Goal: Information Seeking & Learning: Learn about a topic

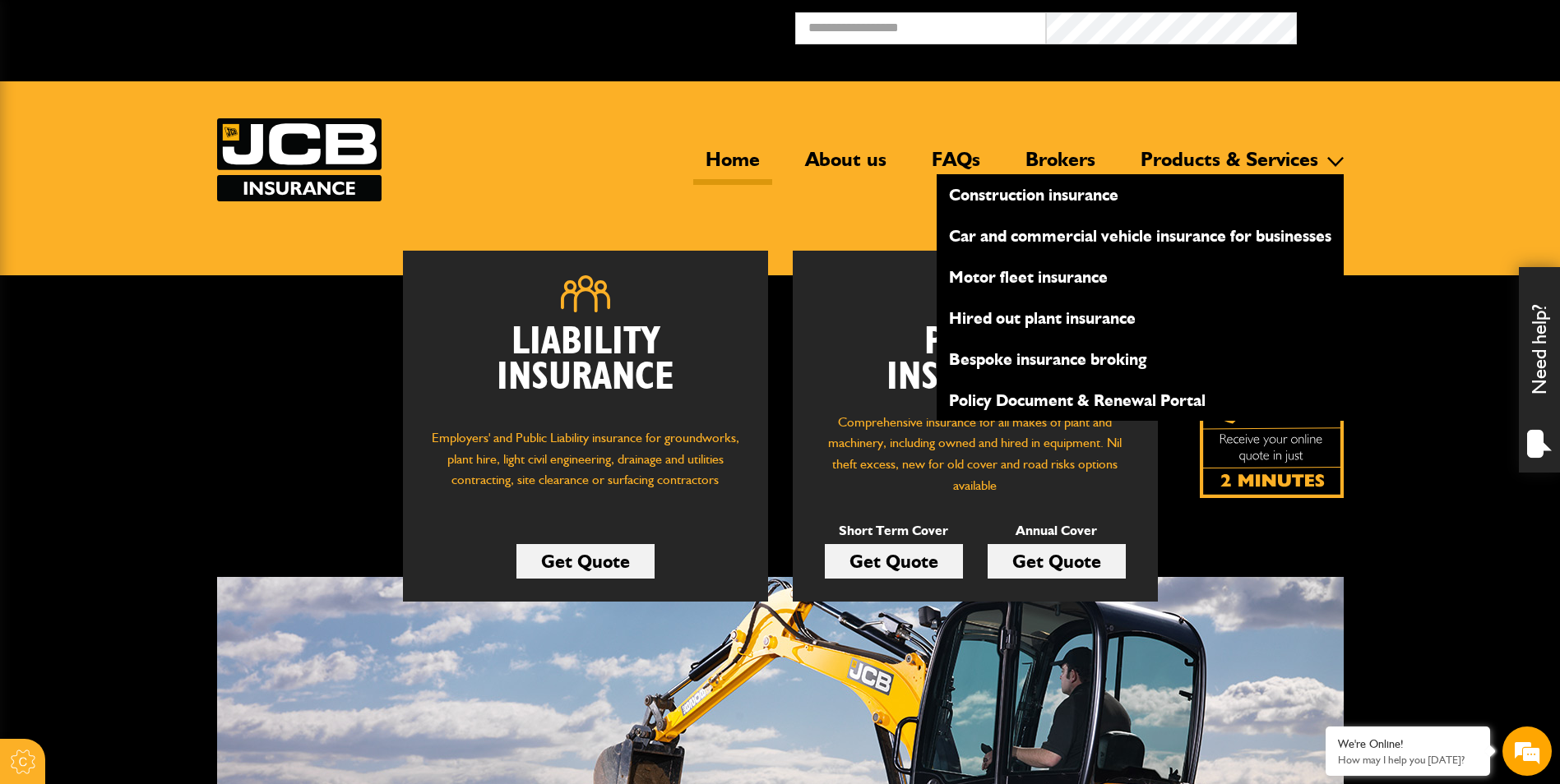
click at [1044, 362] on link "Bespoke insurance broking" at bounding box center [1139, 359] width 407 height 28
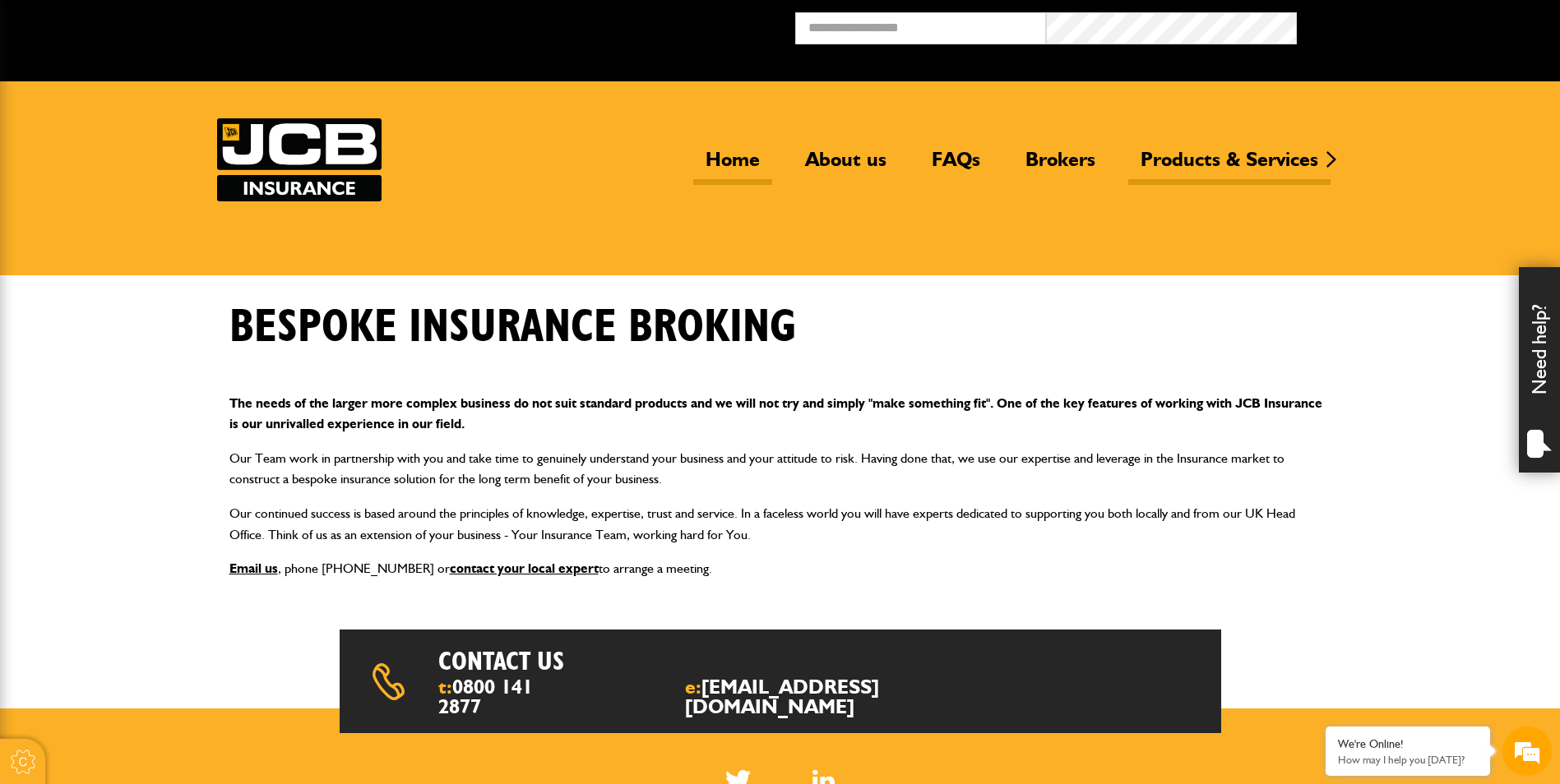
click at [739, 156] on link "Home" at bounding box center [733, 166] width 79 height 38
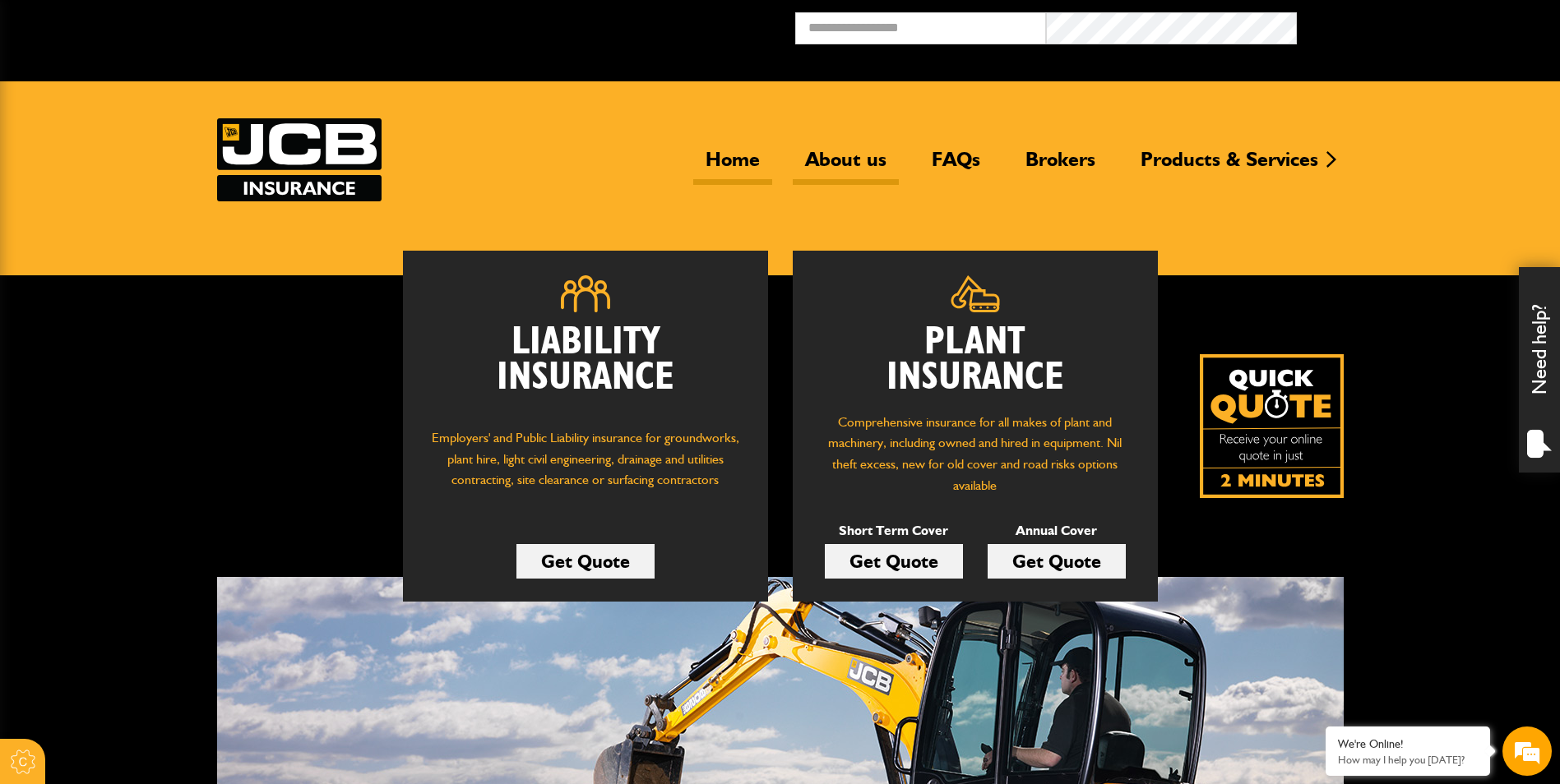
click at [833, 155] on link "About us" at bounding box center [845, 166] width 106 height 38
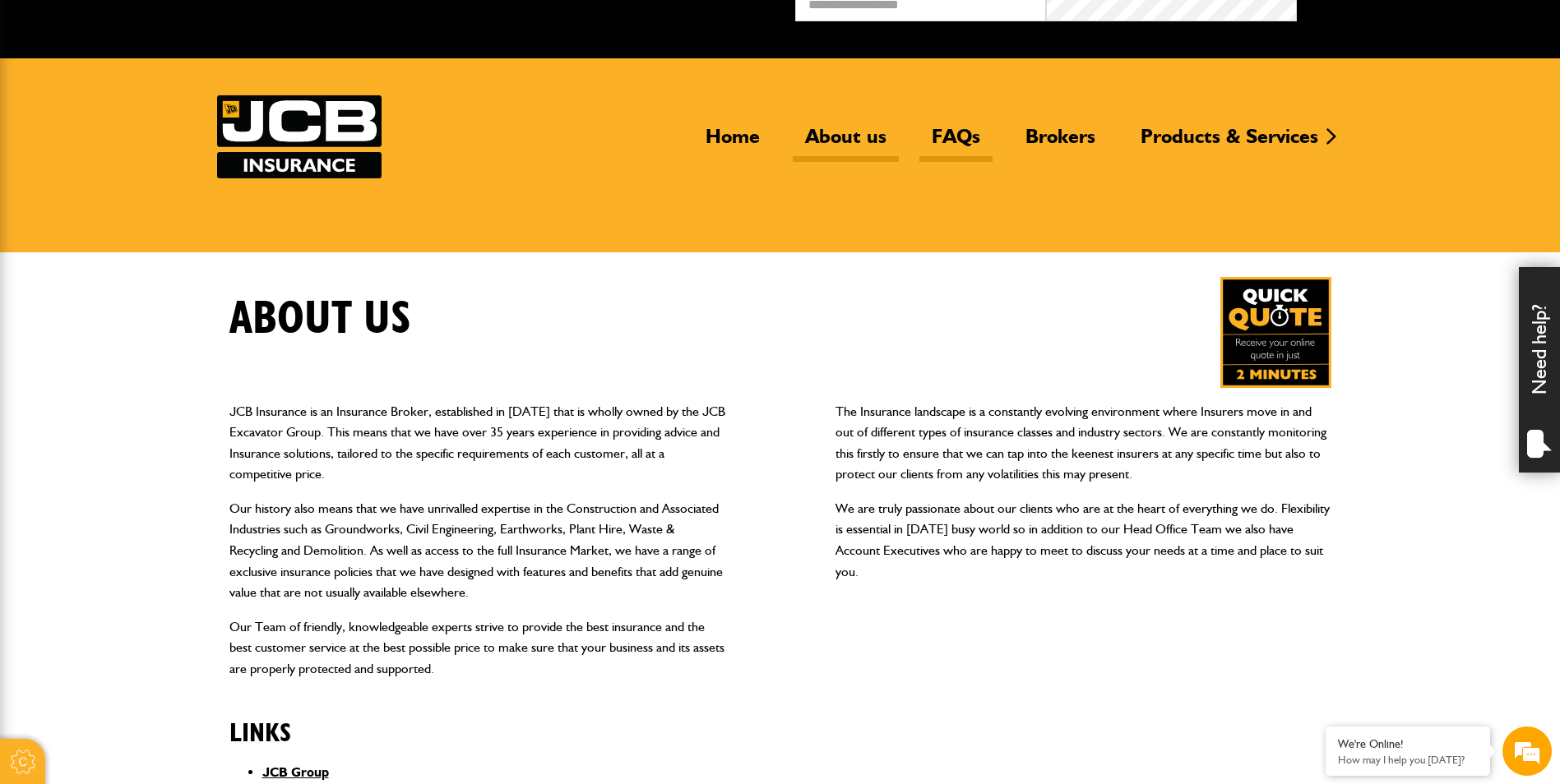
click at [958, 133] on link "FAQs" at bounding box center [956, 142] width 73 height 38
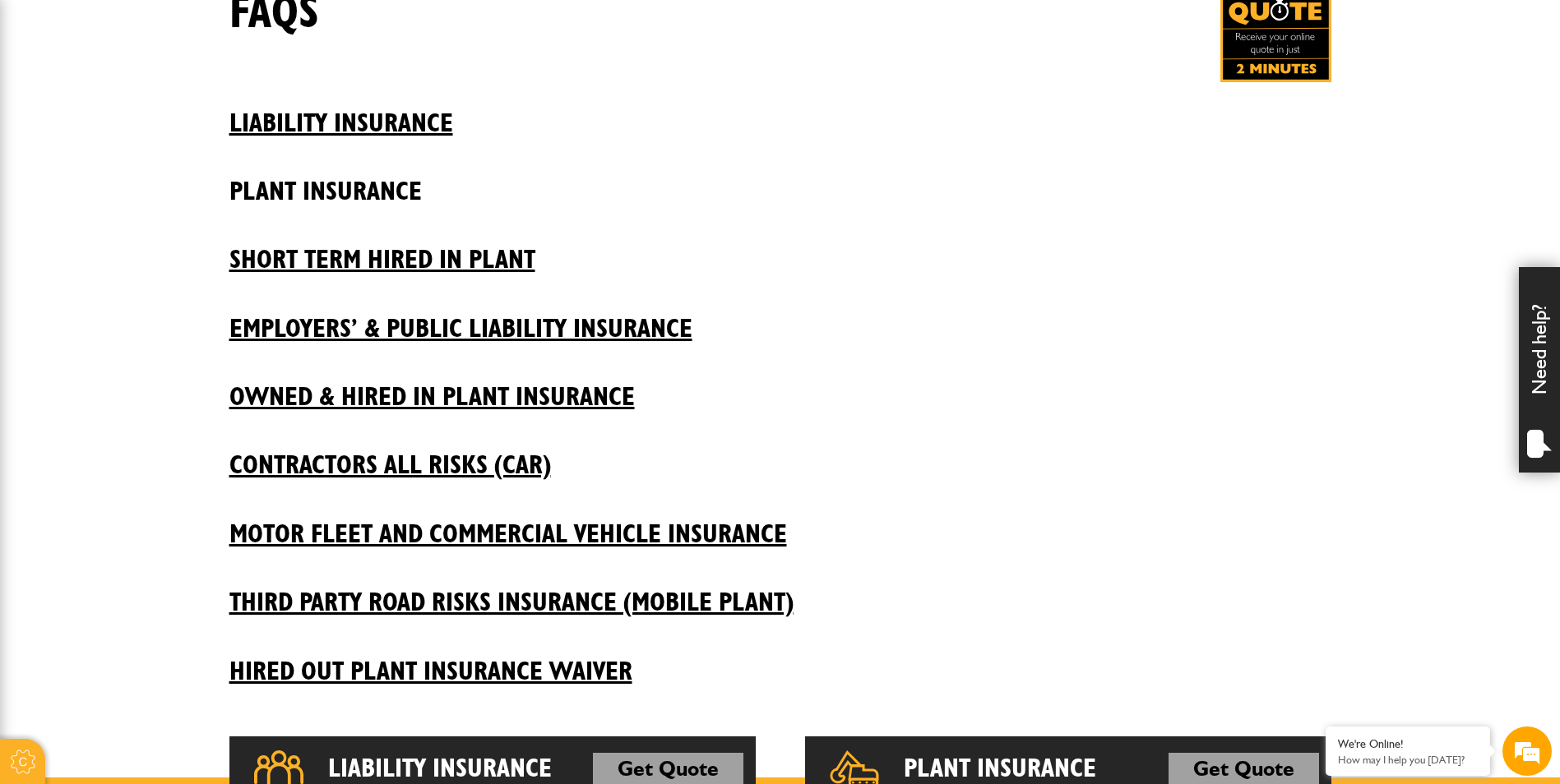
click at [332, 184] on h2 "Plant insurance" at bounding box center [780, 179] width 1101 height 56
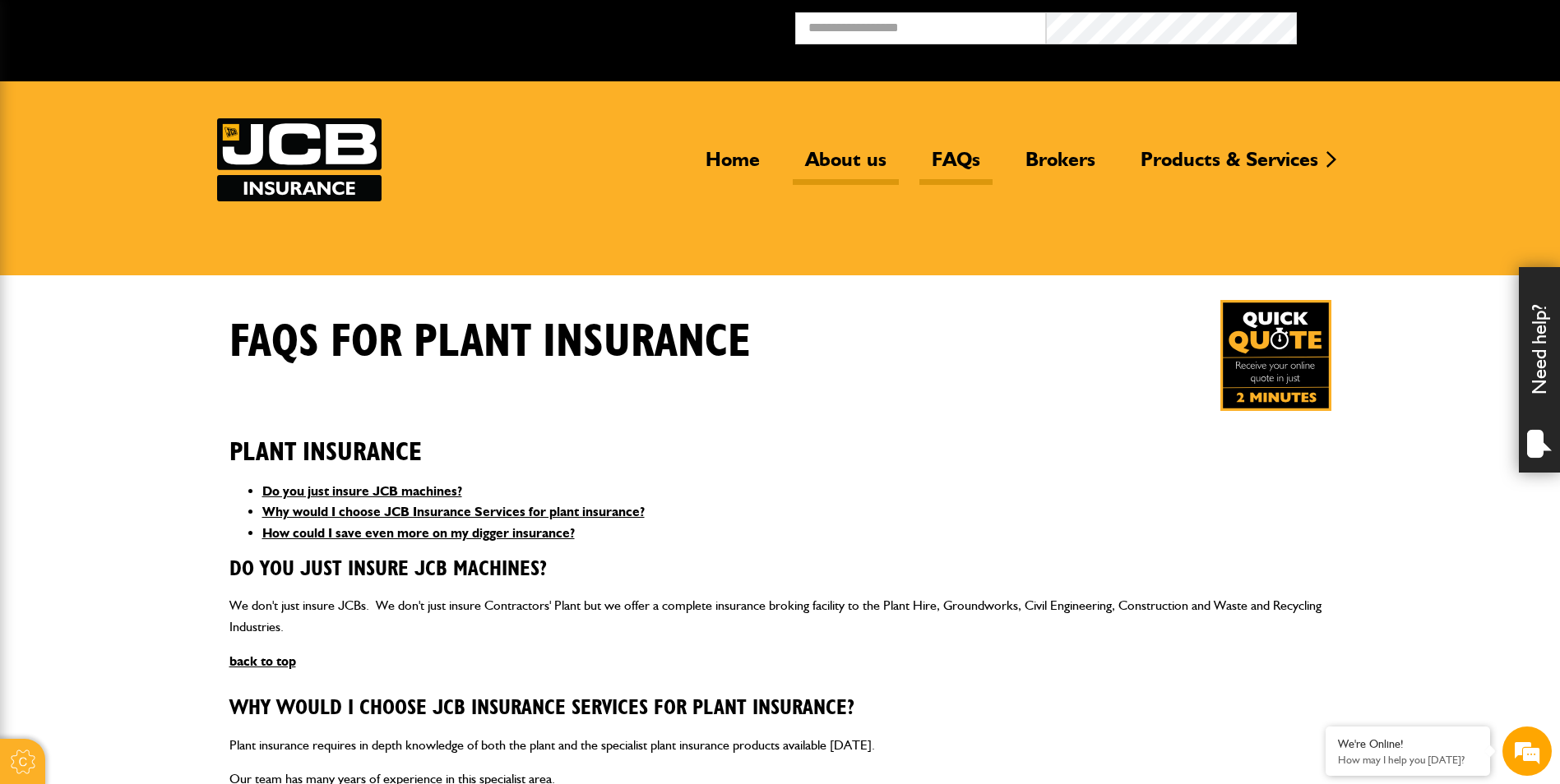
click at [826, 162] on link "About us" at bounding box center [845, 166] width 106 height 38
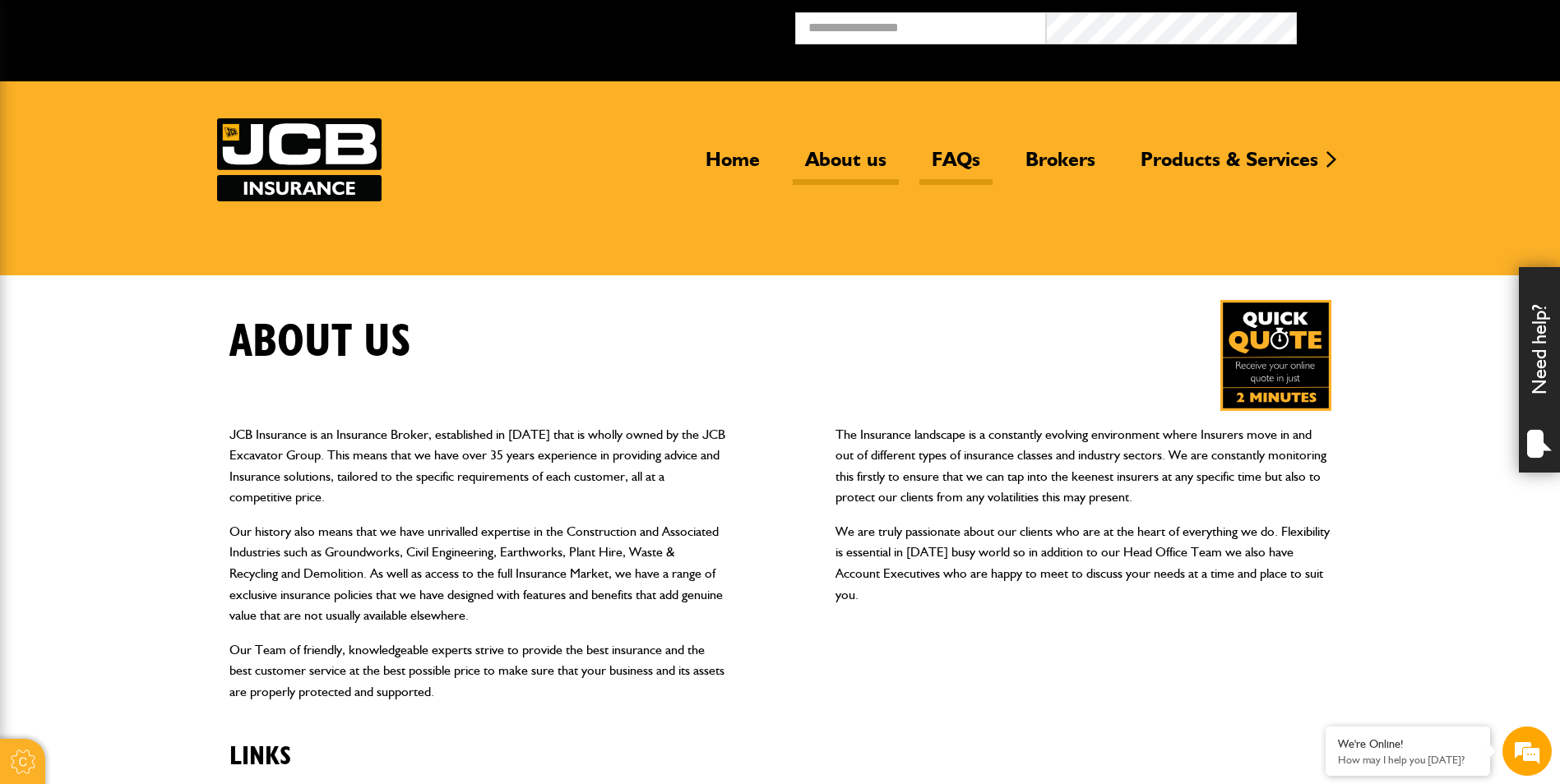
click at [947, 159] on link "FAQs" at bounding box center [956, 166] width 73 height 38
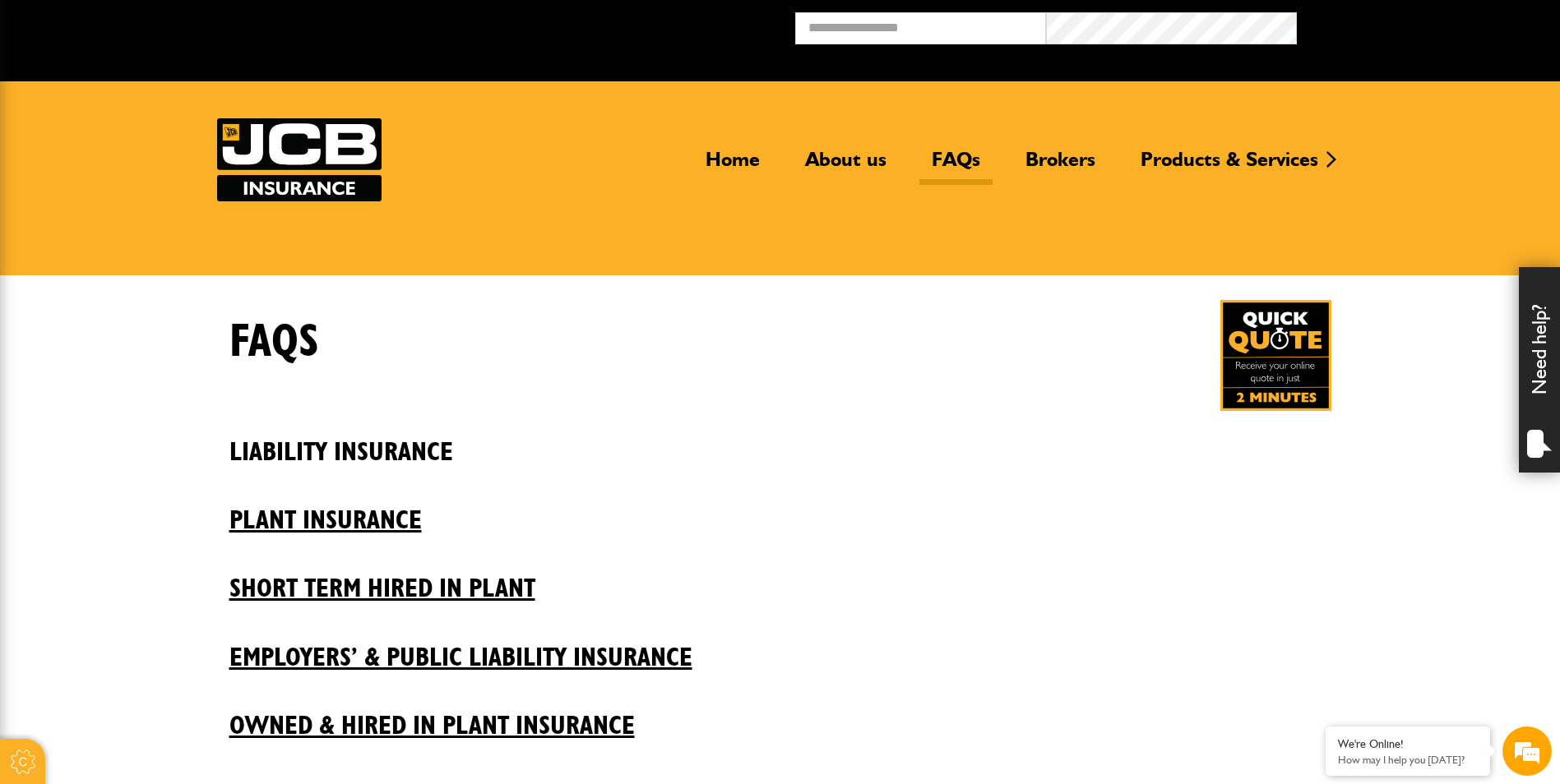
click at [358, 447] on h2 "Liability insurance" at bounding box center [780, 440] width 1101 height 56
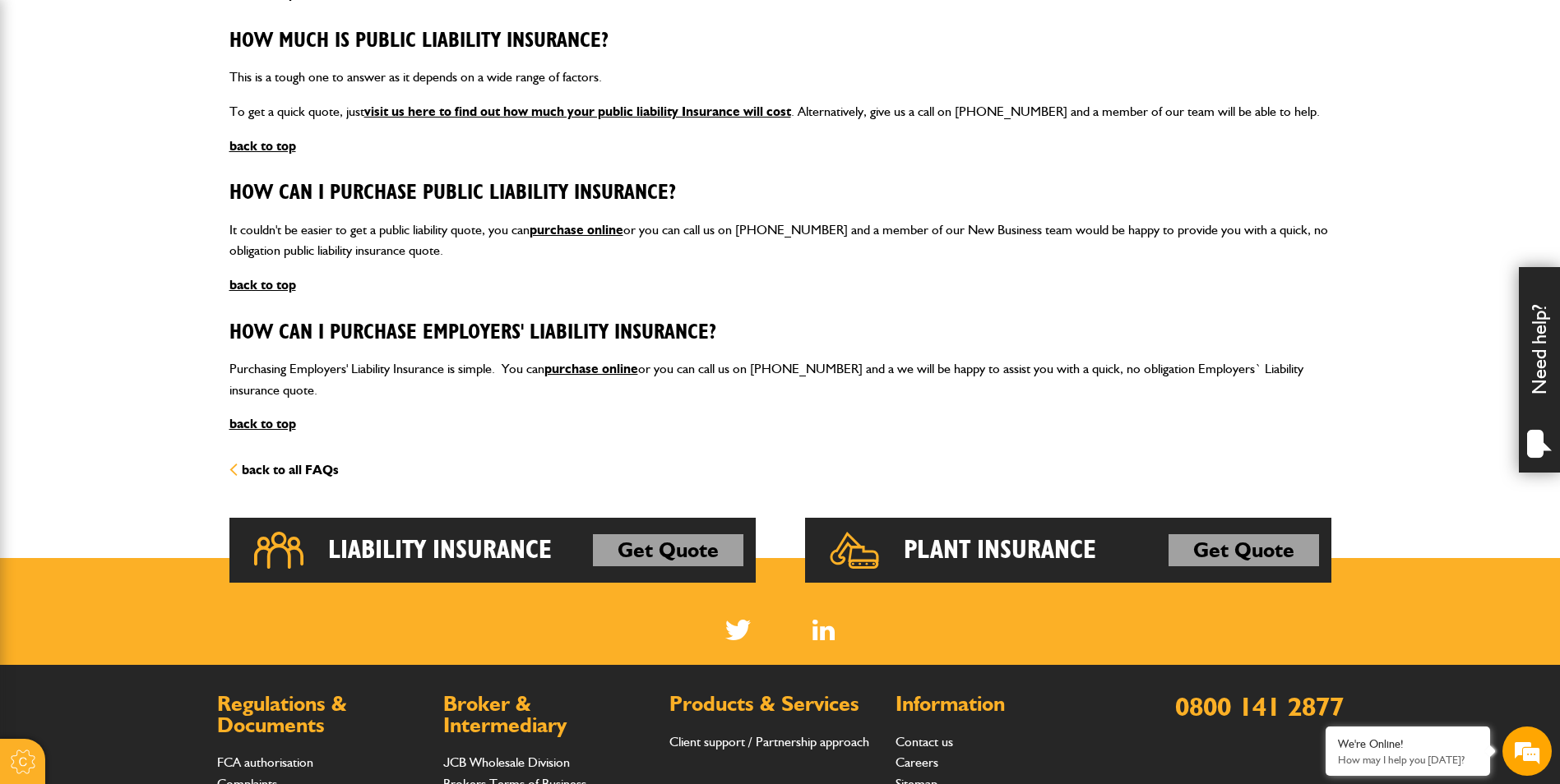
click at [290, 464] on link "back to all FAQs" at bounding box center [284, 470] width 110 height 16
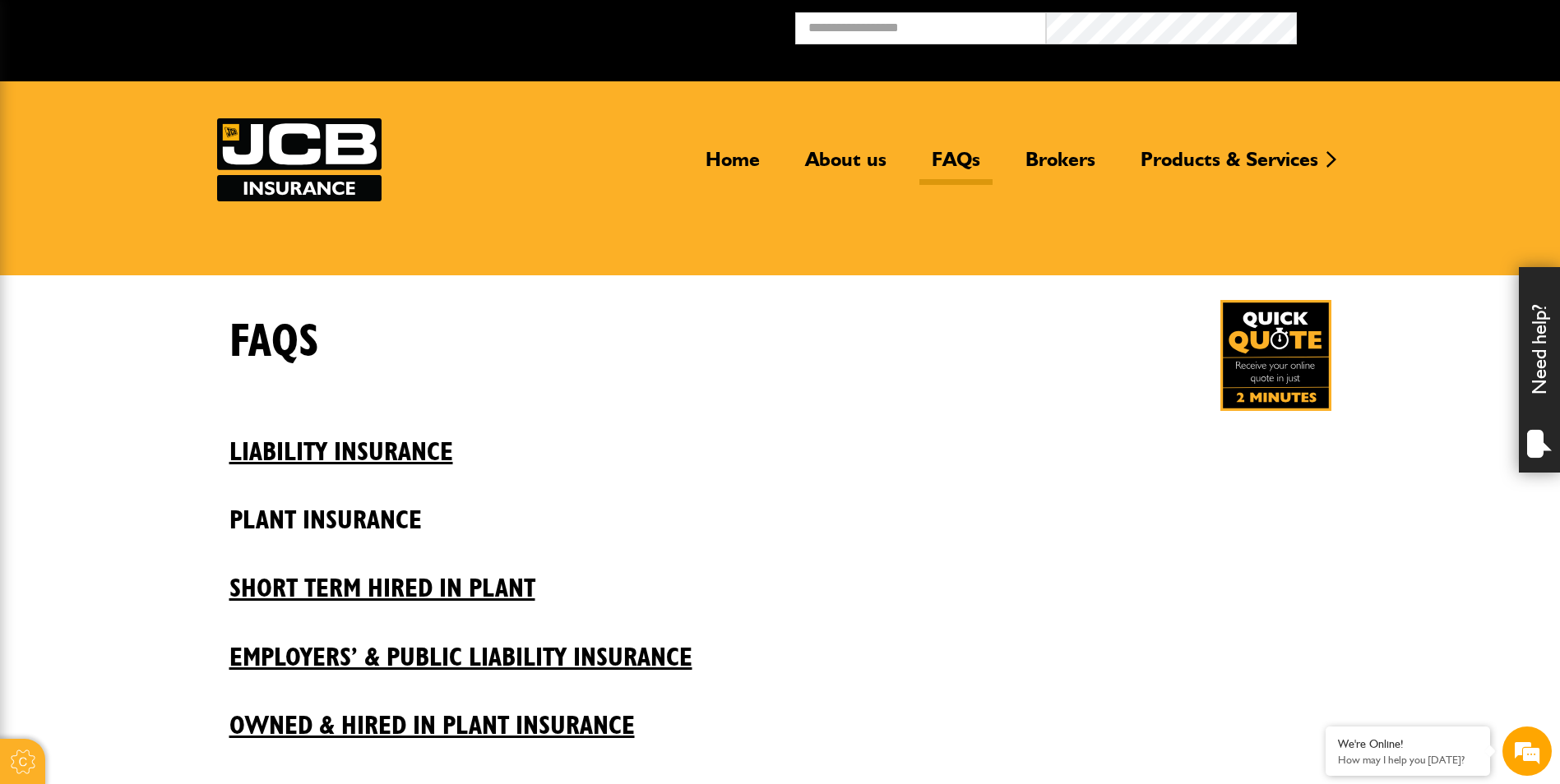
click at [285, 522] on h2 "Plant insurance" at bounding box center [780, 508] width 1101 height 56
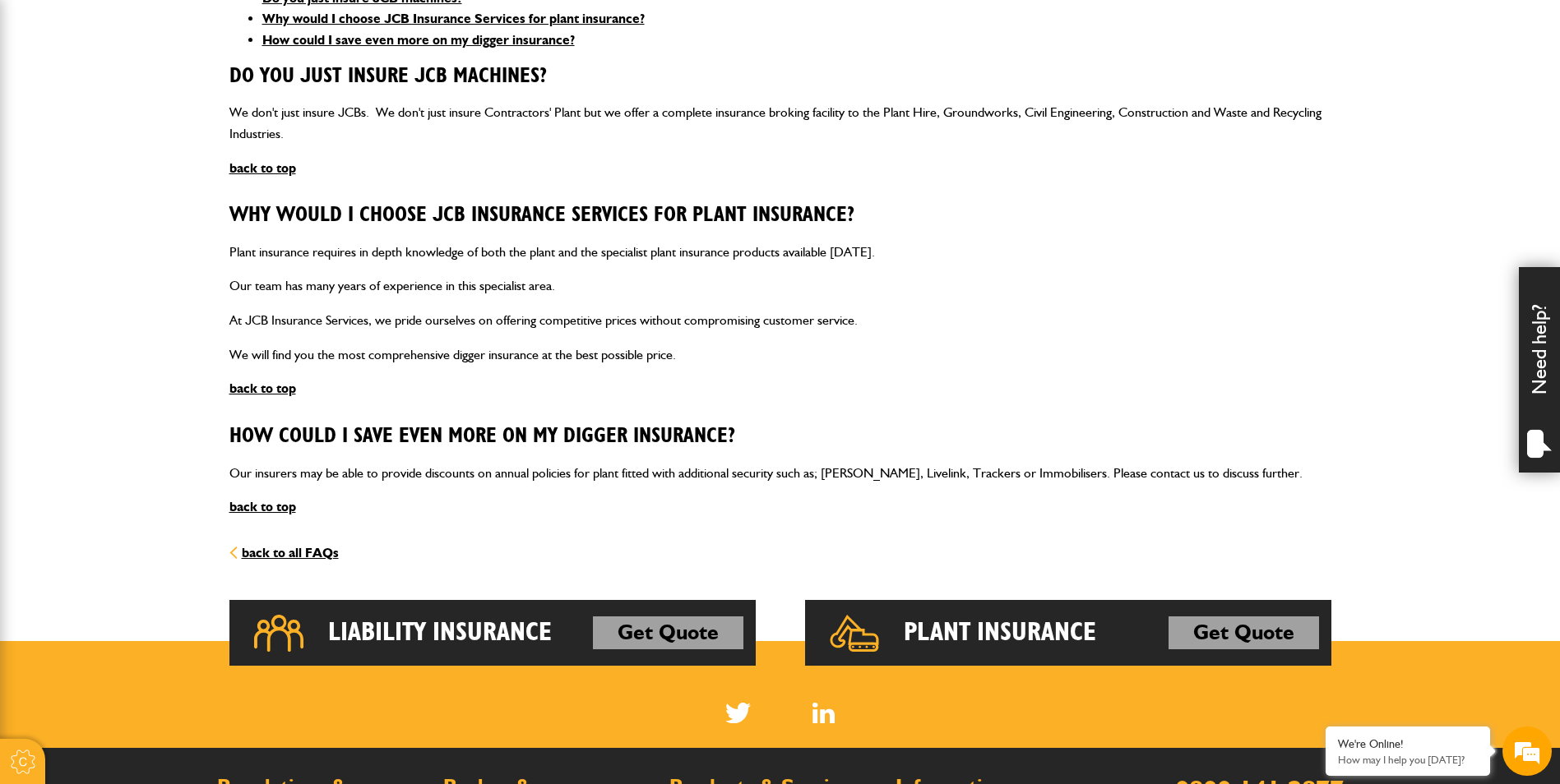
scroll to position [822, 0]
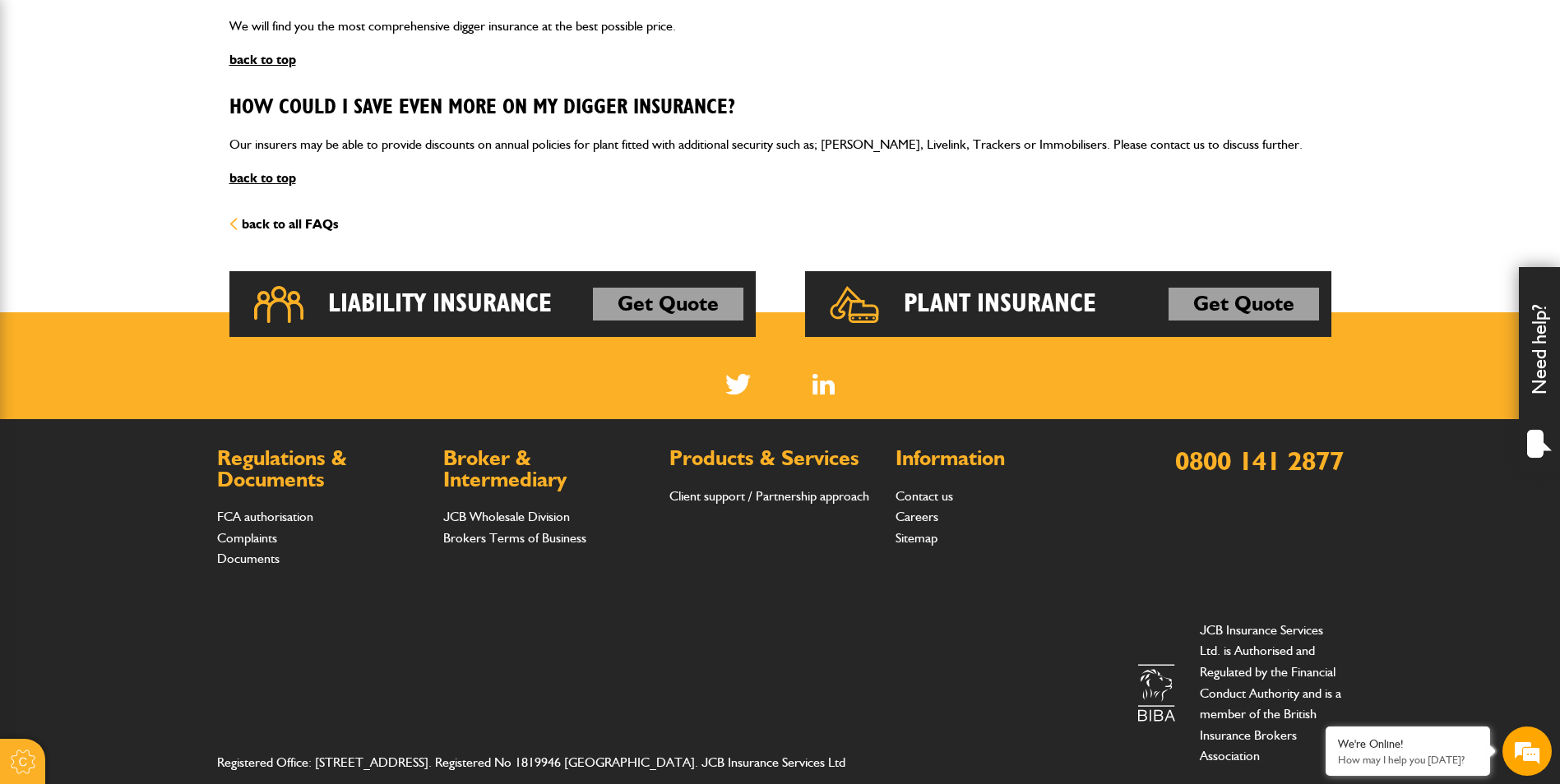
click at [278, 221] on link "back to all FAQs" at bounding box center [284, 224] width 110 height 16
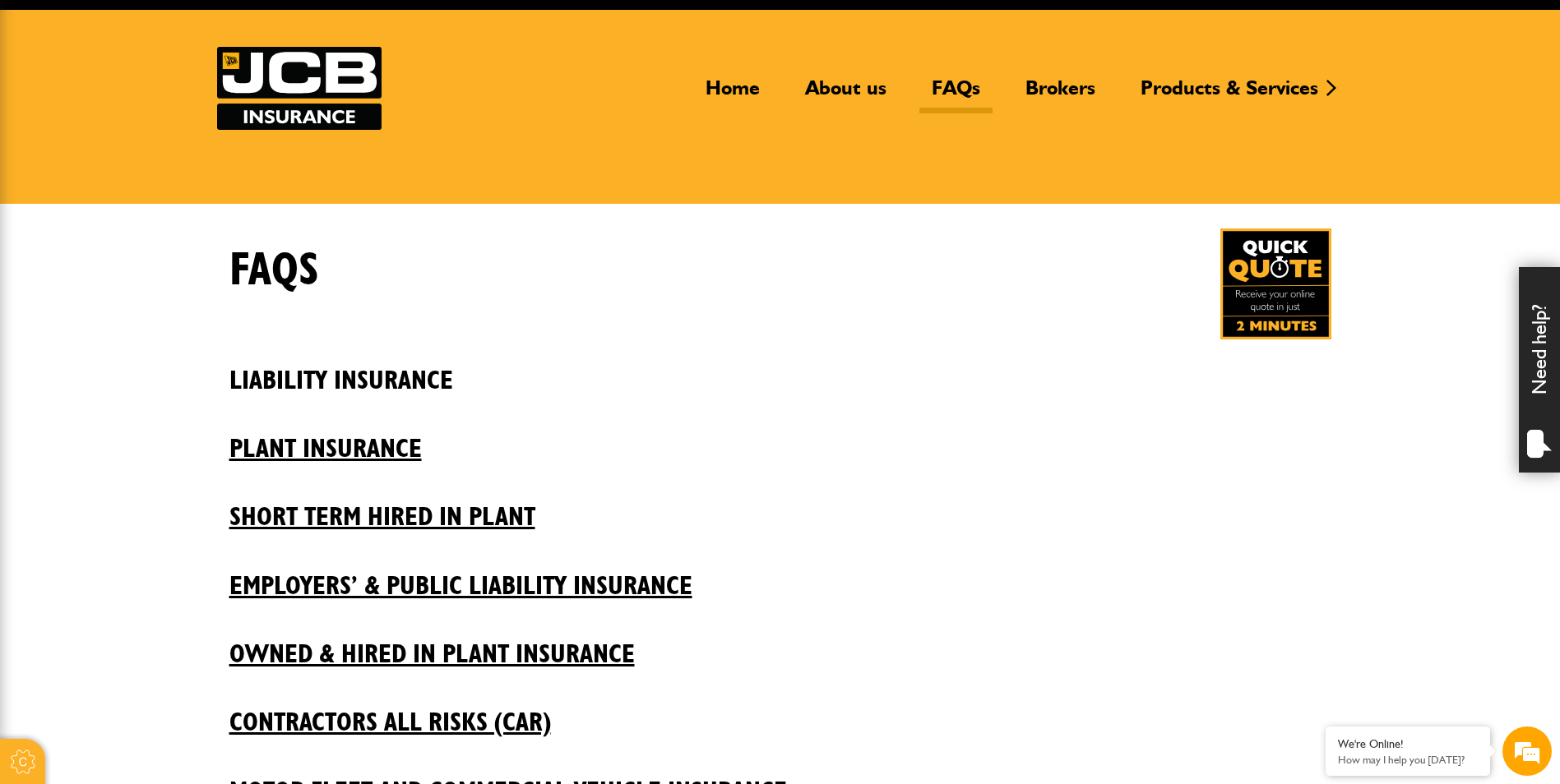
scroll to position [164, 0]
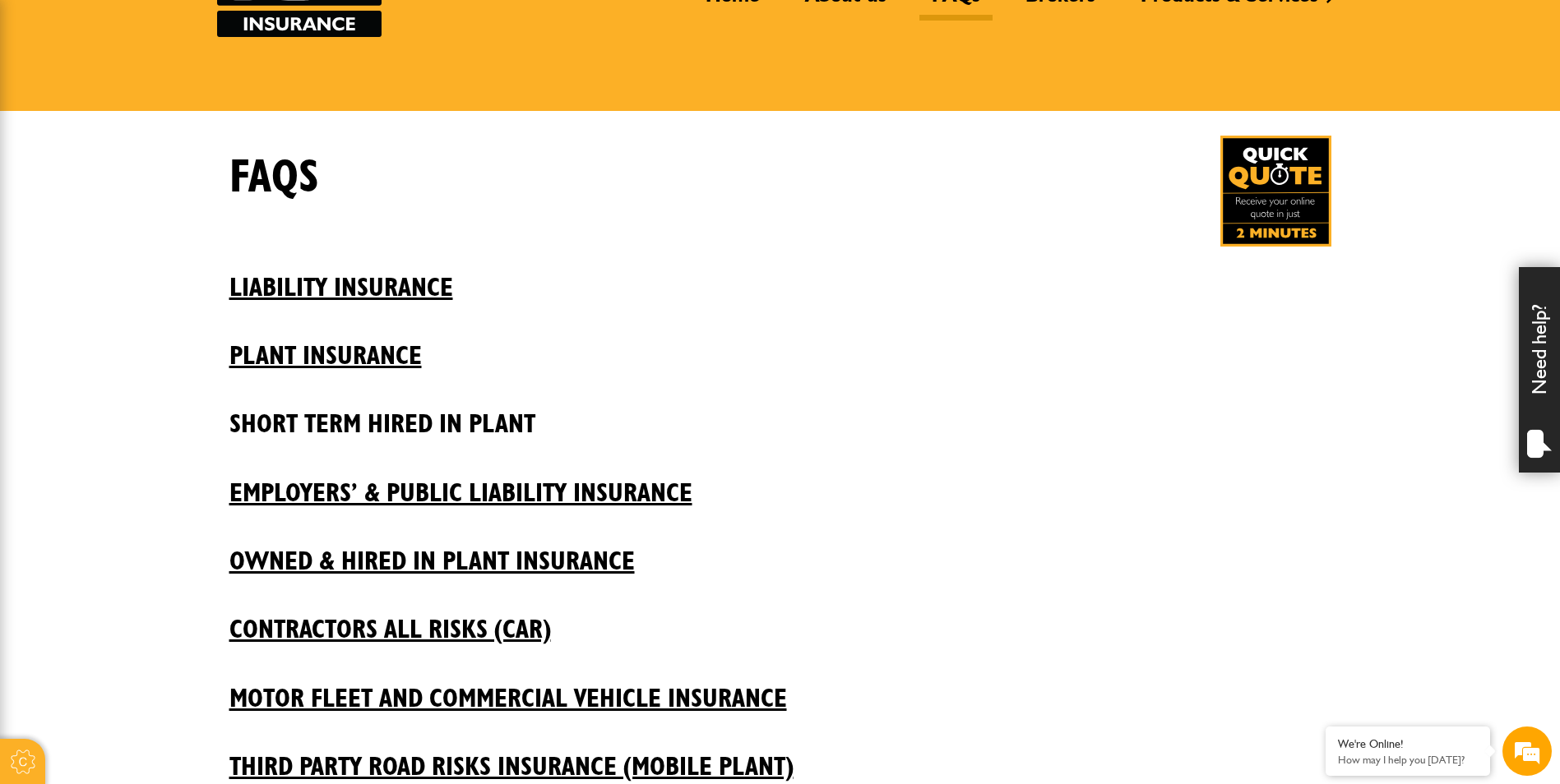
click at [455, 421] on h2 "Short Term Hired In Plant" at bounding box center [780, 412] width 1101 height 56
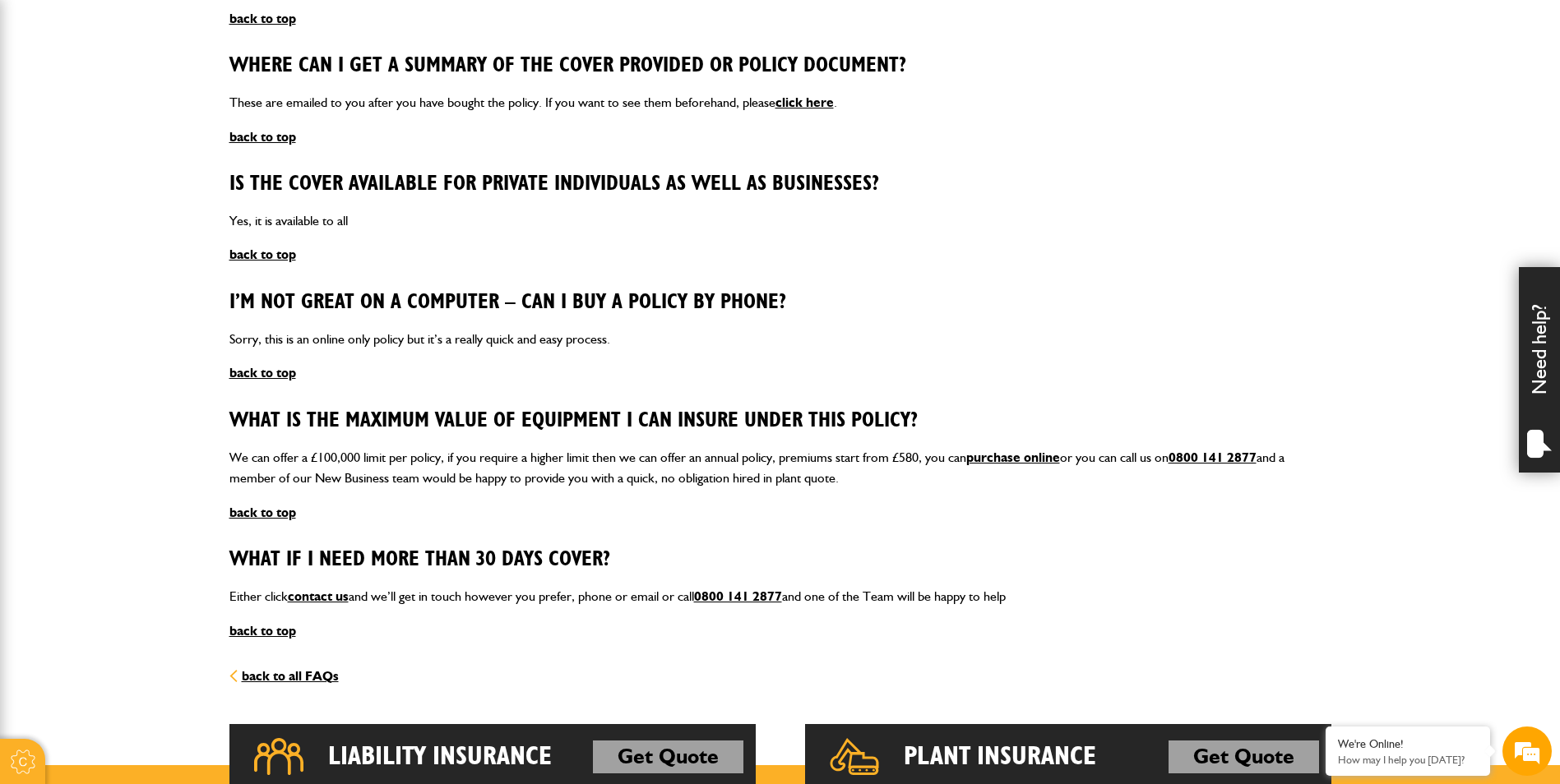
scroll to position [2301, 0]
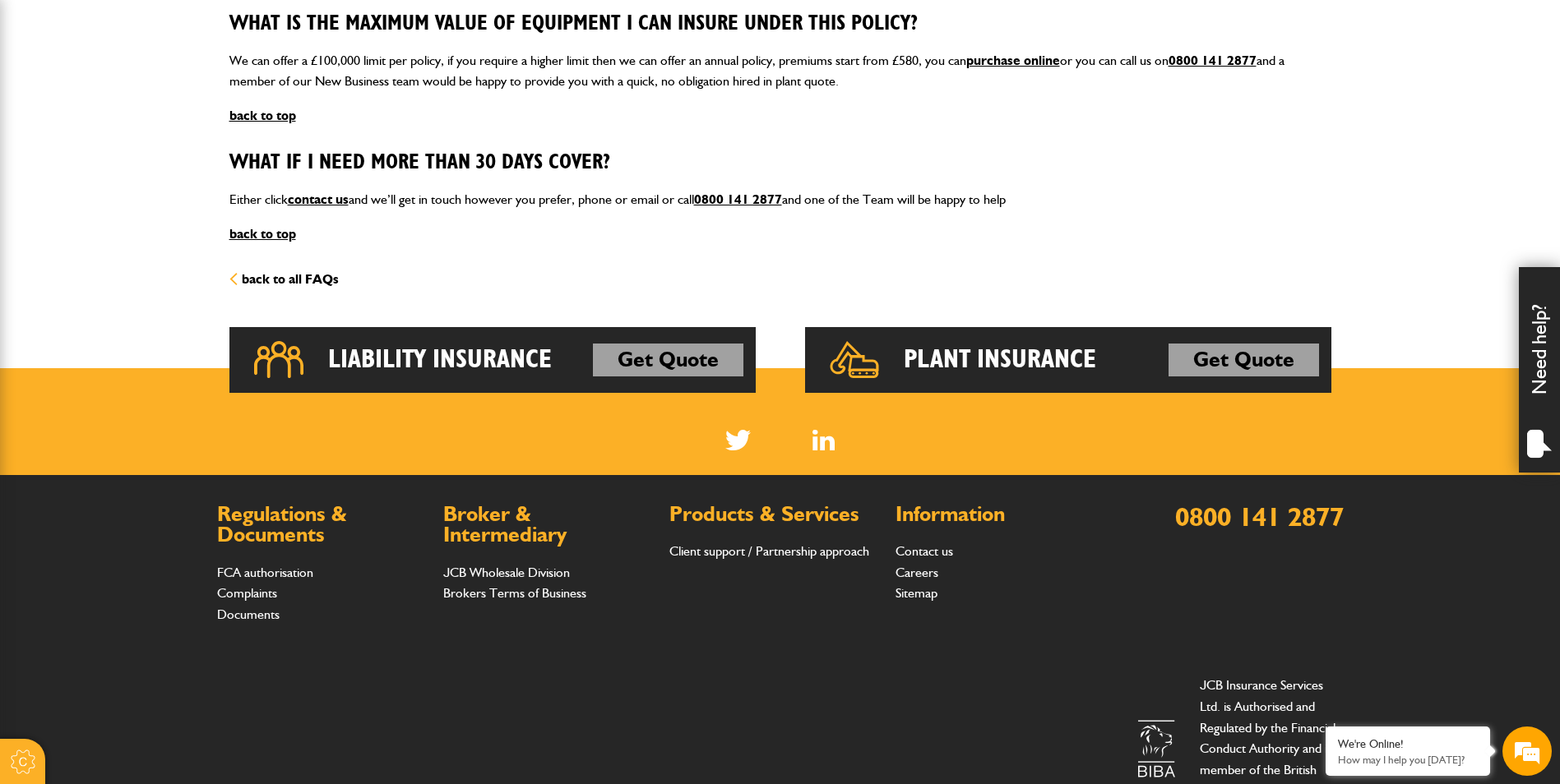
click at [329, 277] on link "back to all FAQs" at bounding box center [284, 279] width 110 height 16
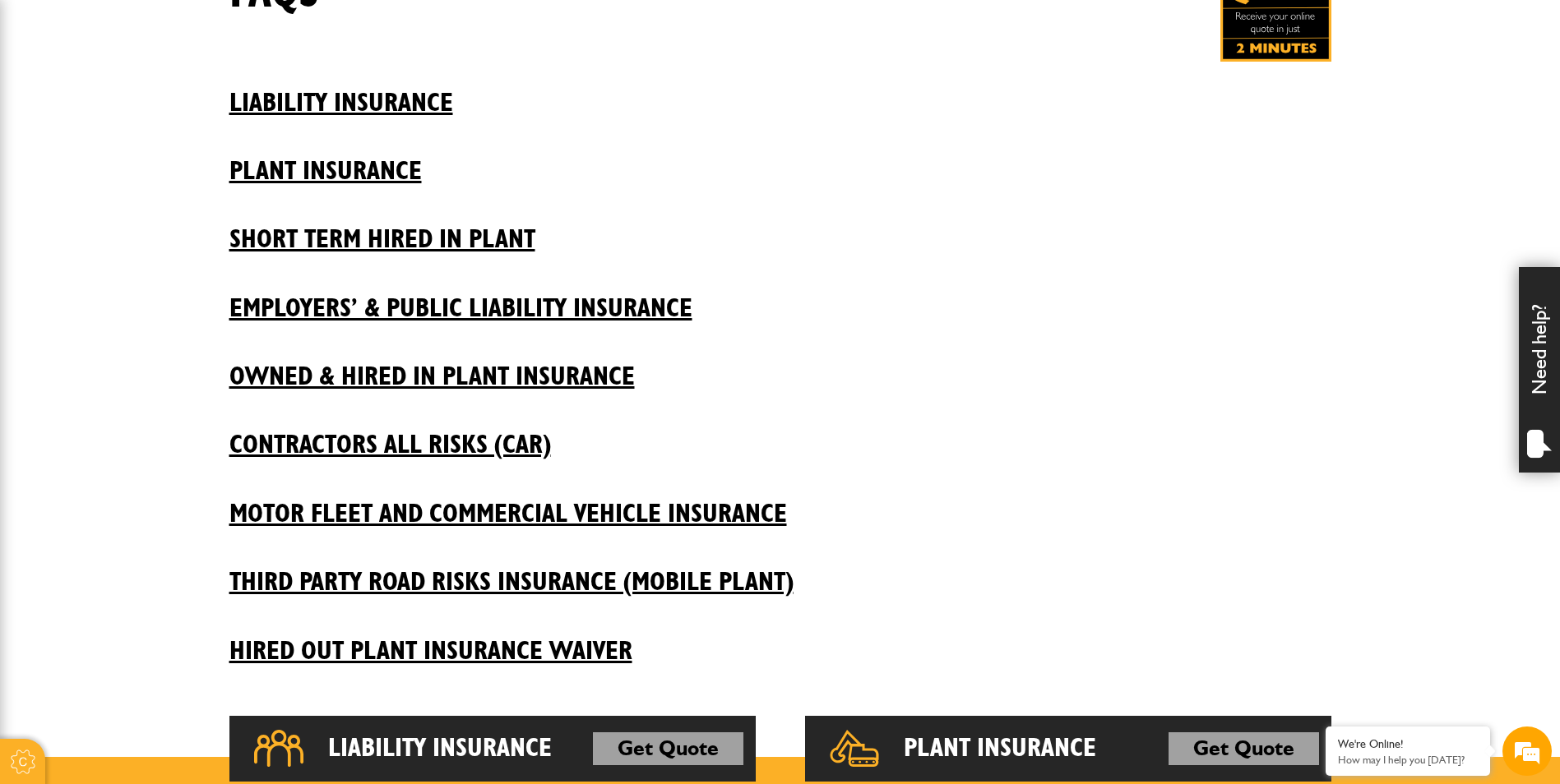
scroll to position [411, 0]
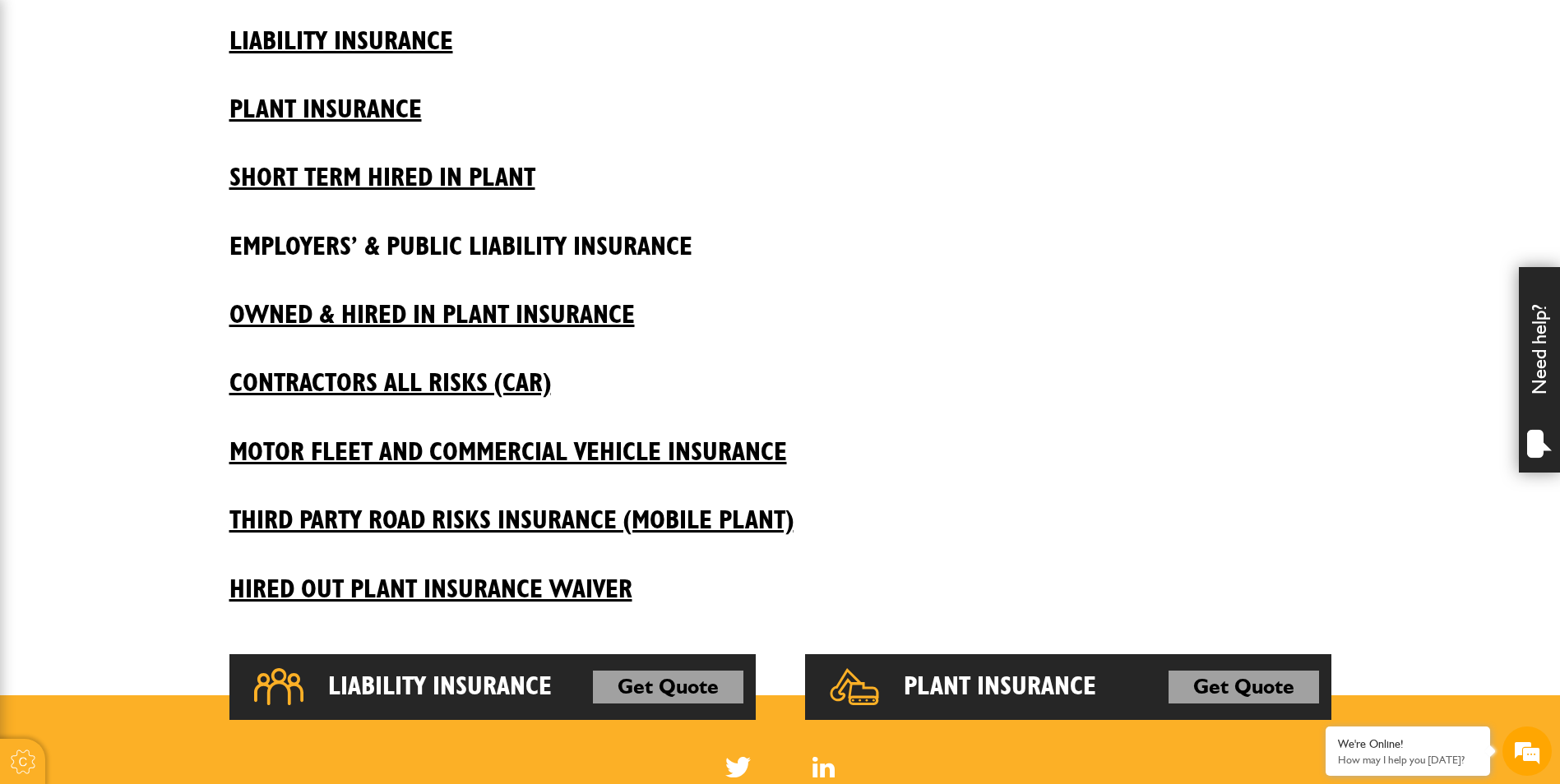
click at [401, 249] on h2 "Employers’ & Public Liability Insurance" at bounding box center [780, 234] width 1101 height 56
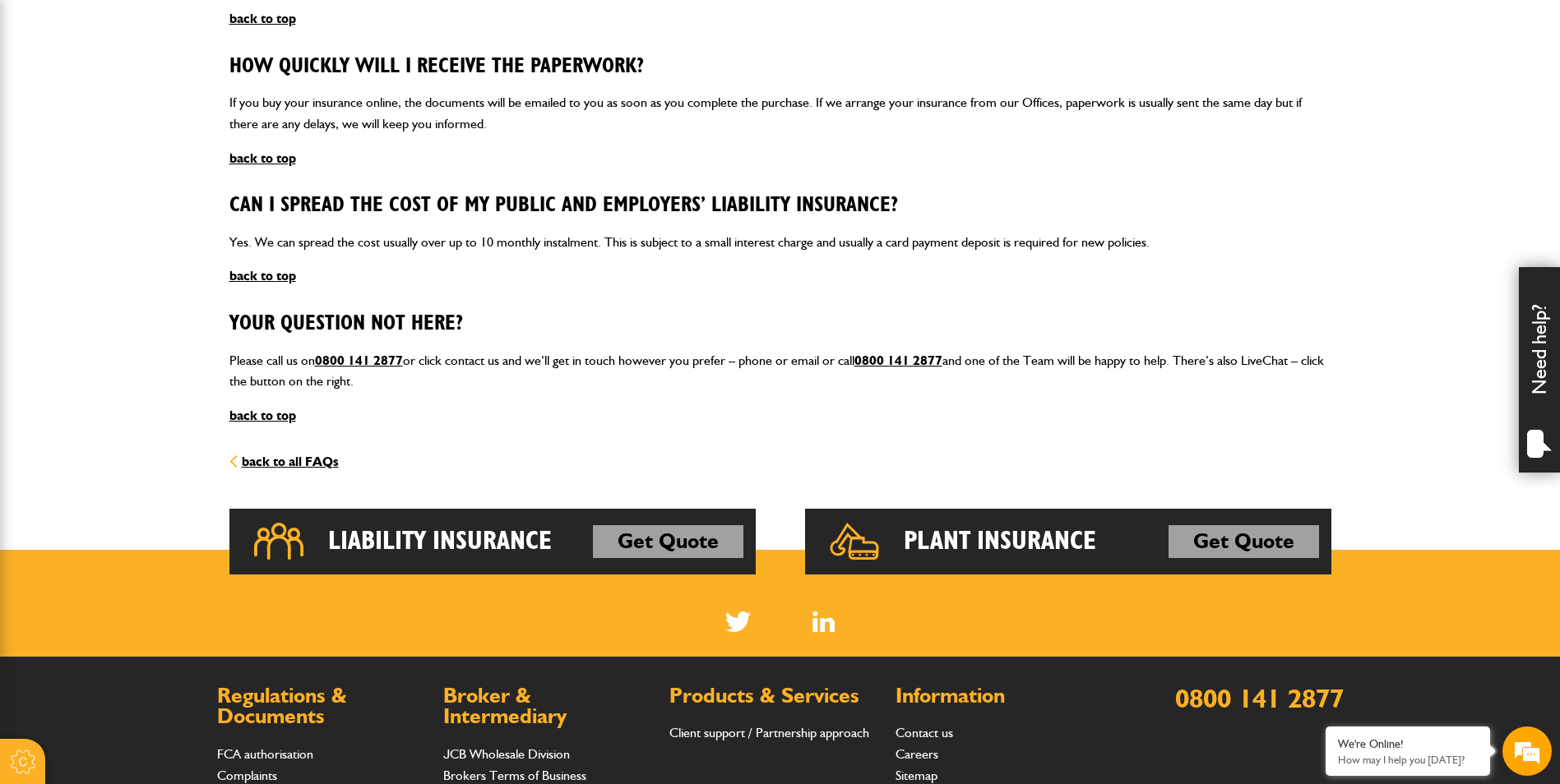
scroll to position [3123, 0]
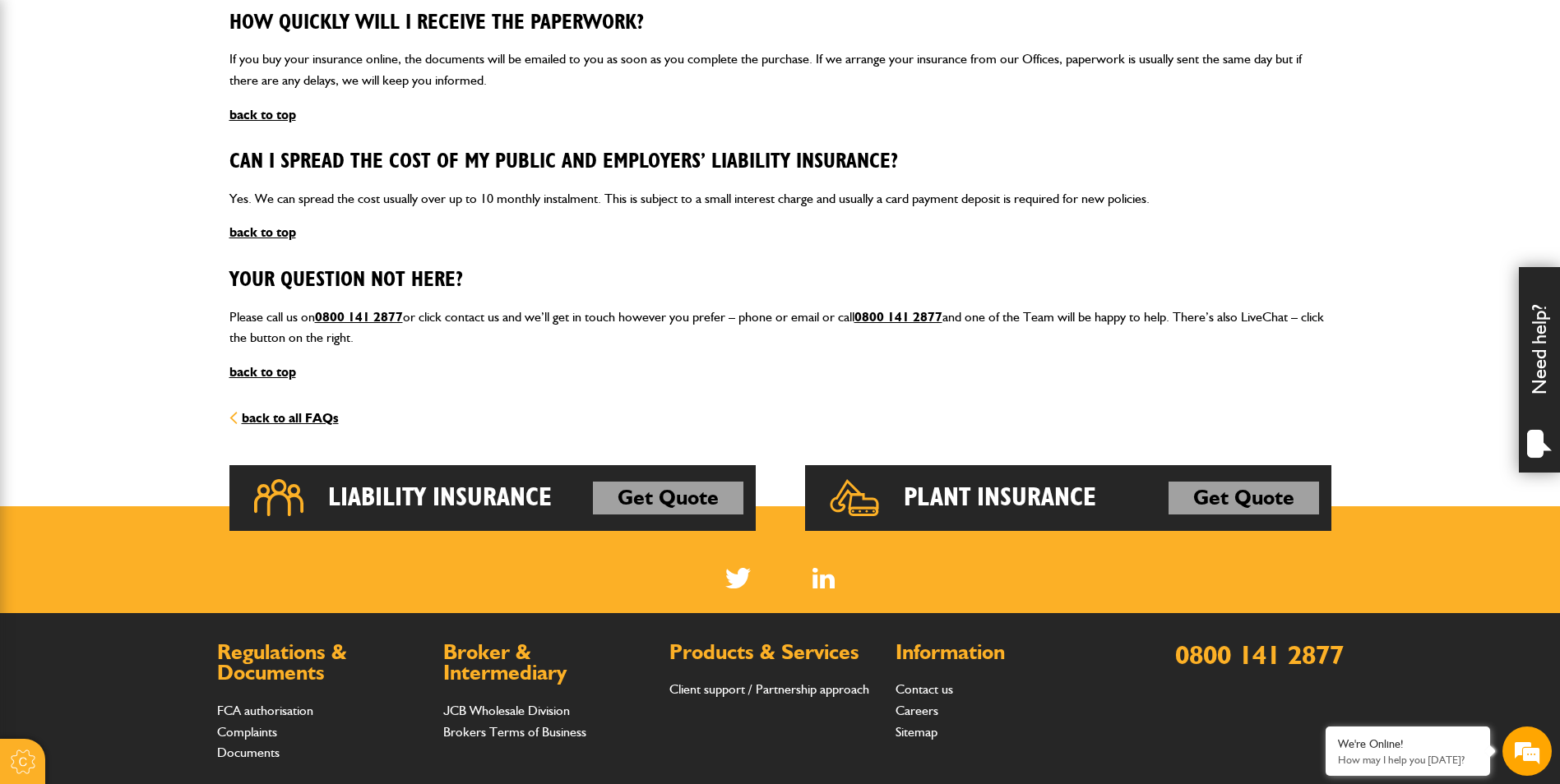
click at [320, 411] on link "back to all FAQs" at bounding box center [284, 418] width 110 height 16
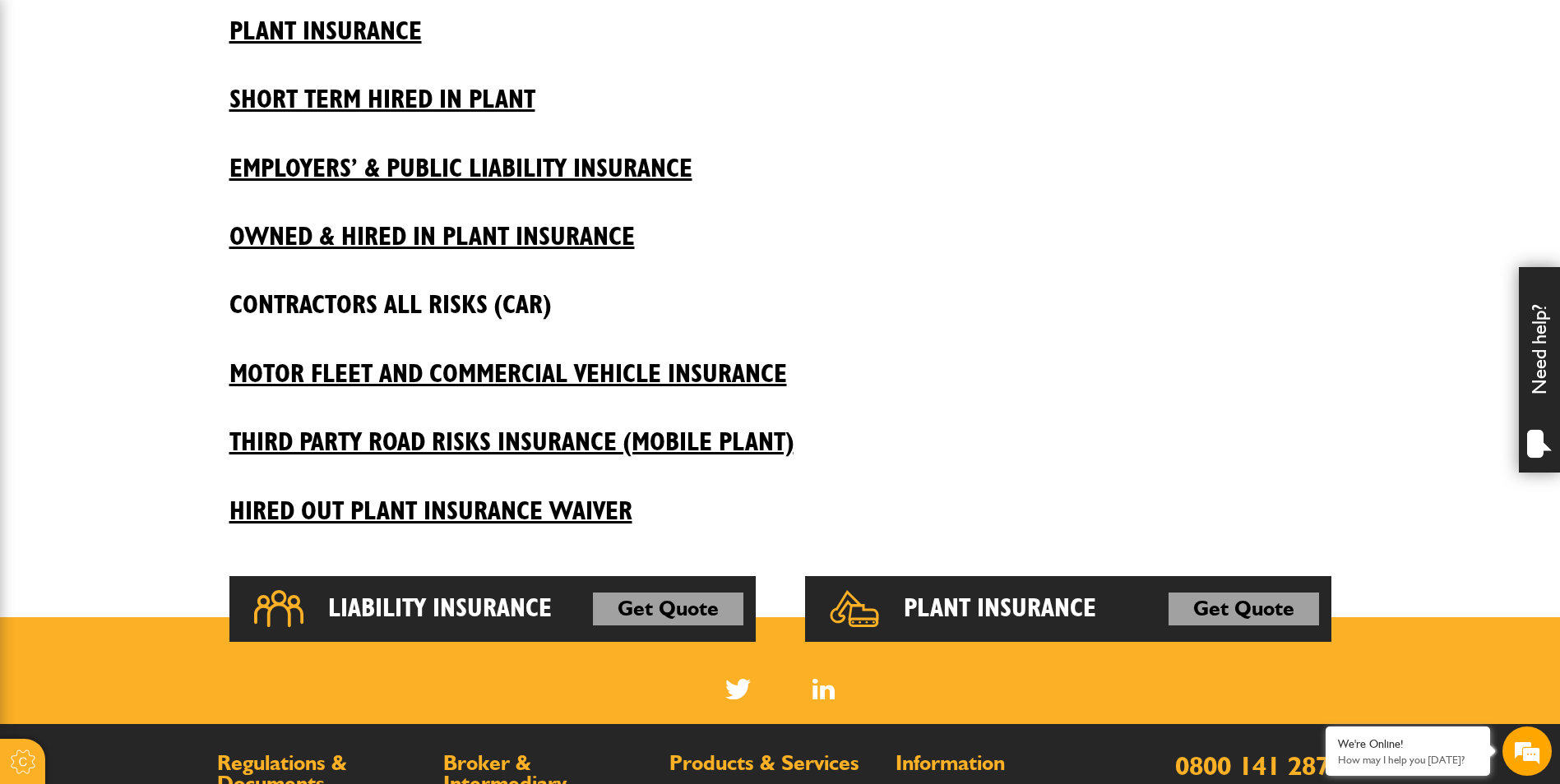
scroll to position [493, 0]
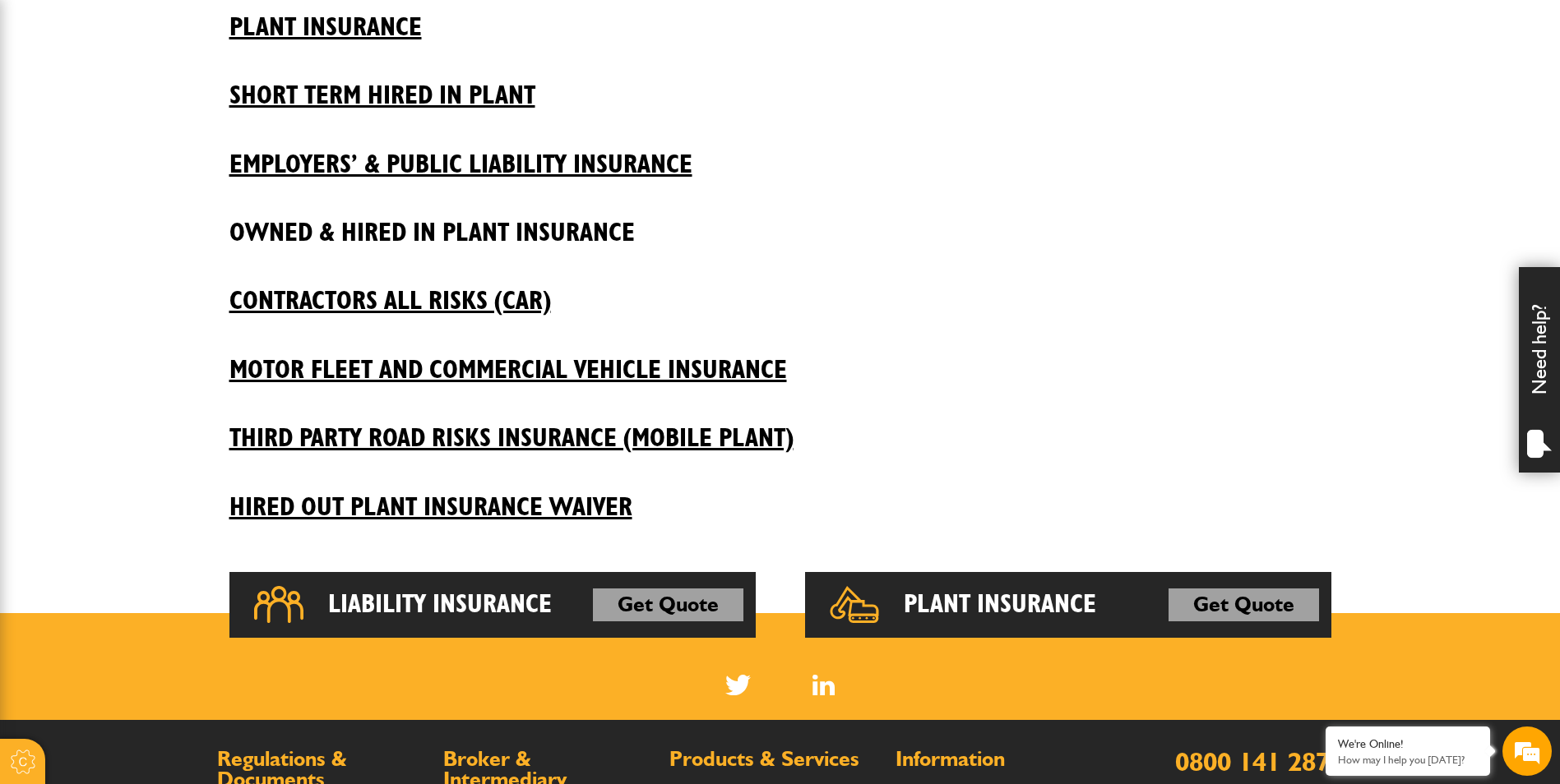
click at [539, 240] on h2 "Owned & Hired In Plant Insurance" at bounding box center [780, 220] width 1101 height 56
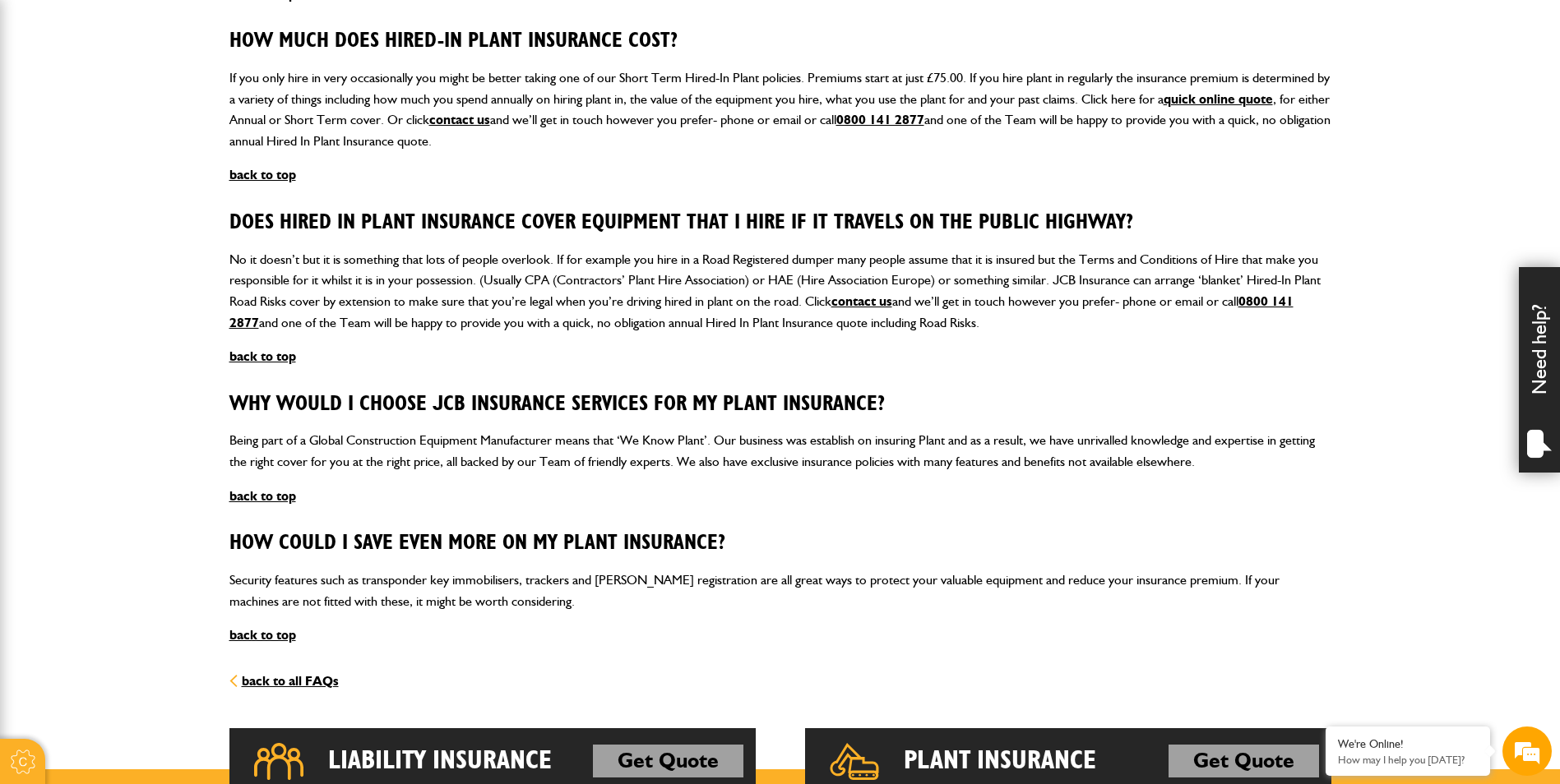
scroll to position [1890, 0]
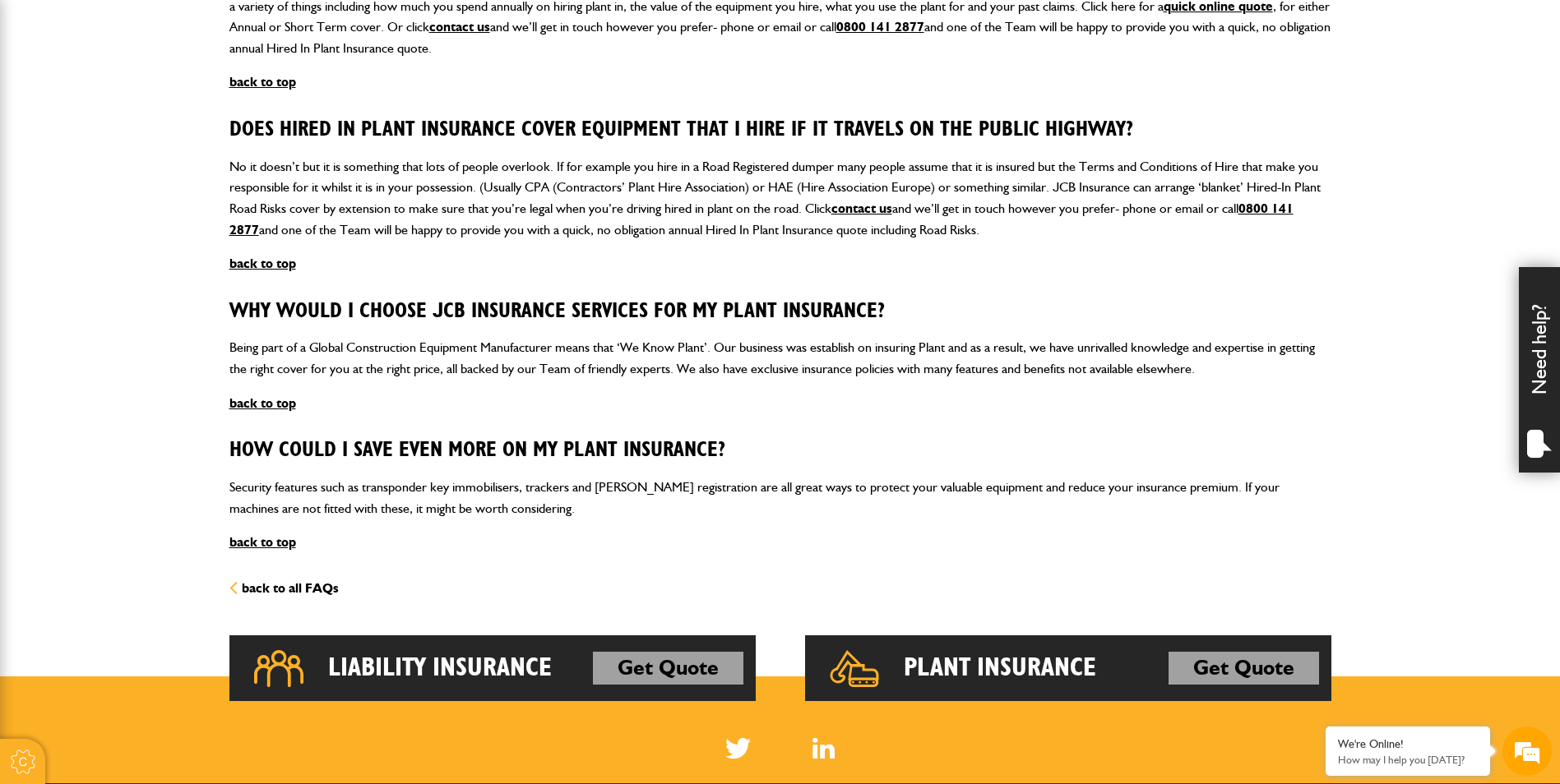
click at [273, 580] on link "back to all FAQs" at bounding box center [284, 588] width 110 height 16
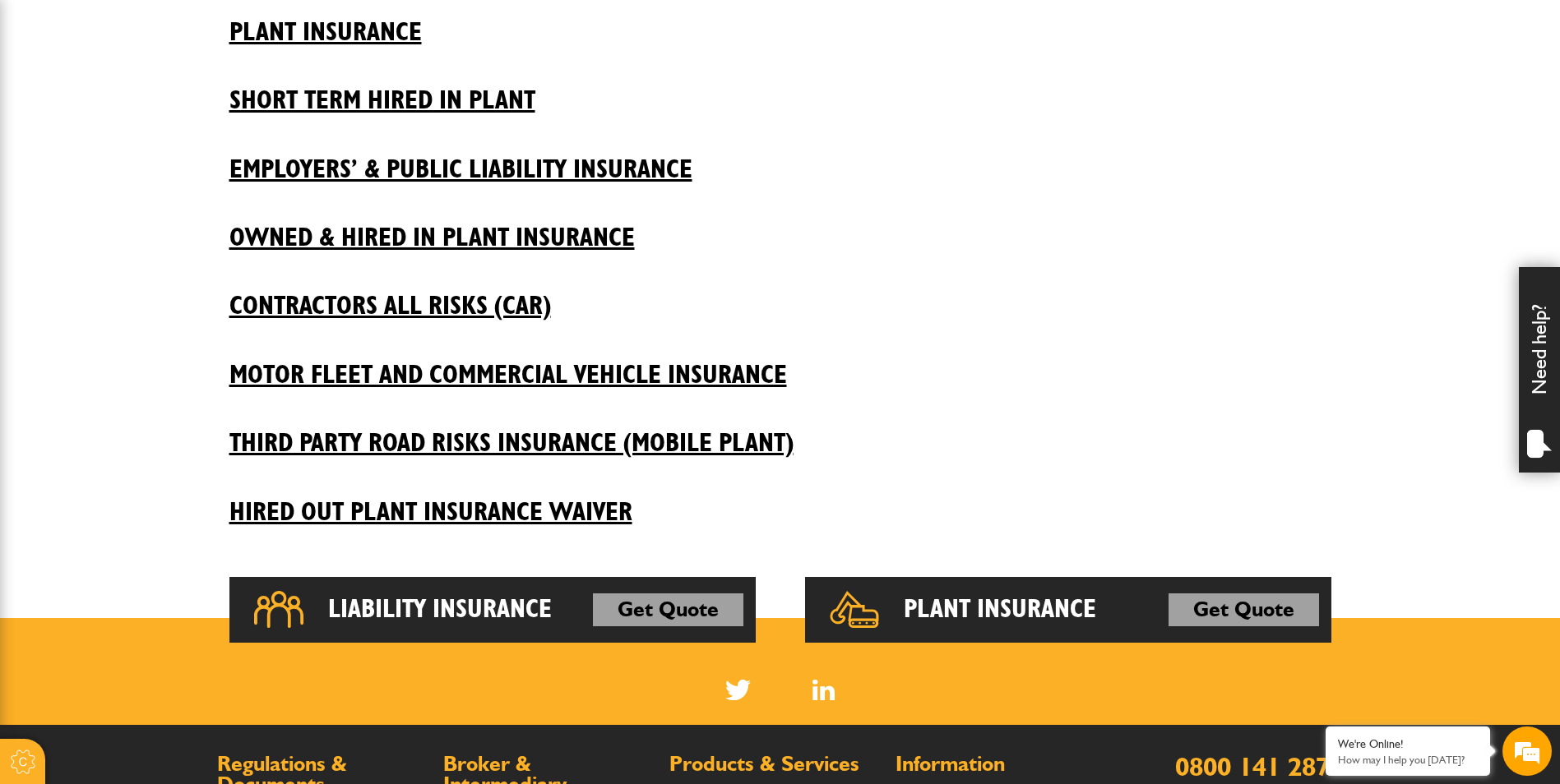
scroll to position [493, 0]
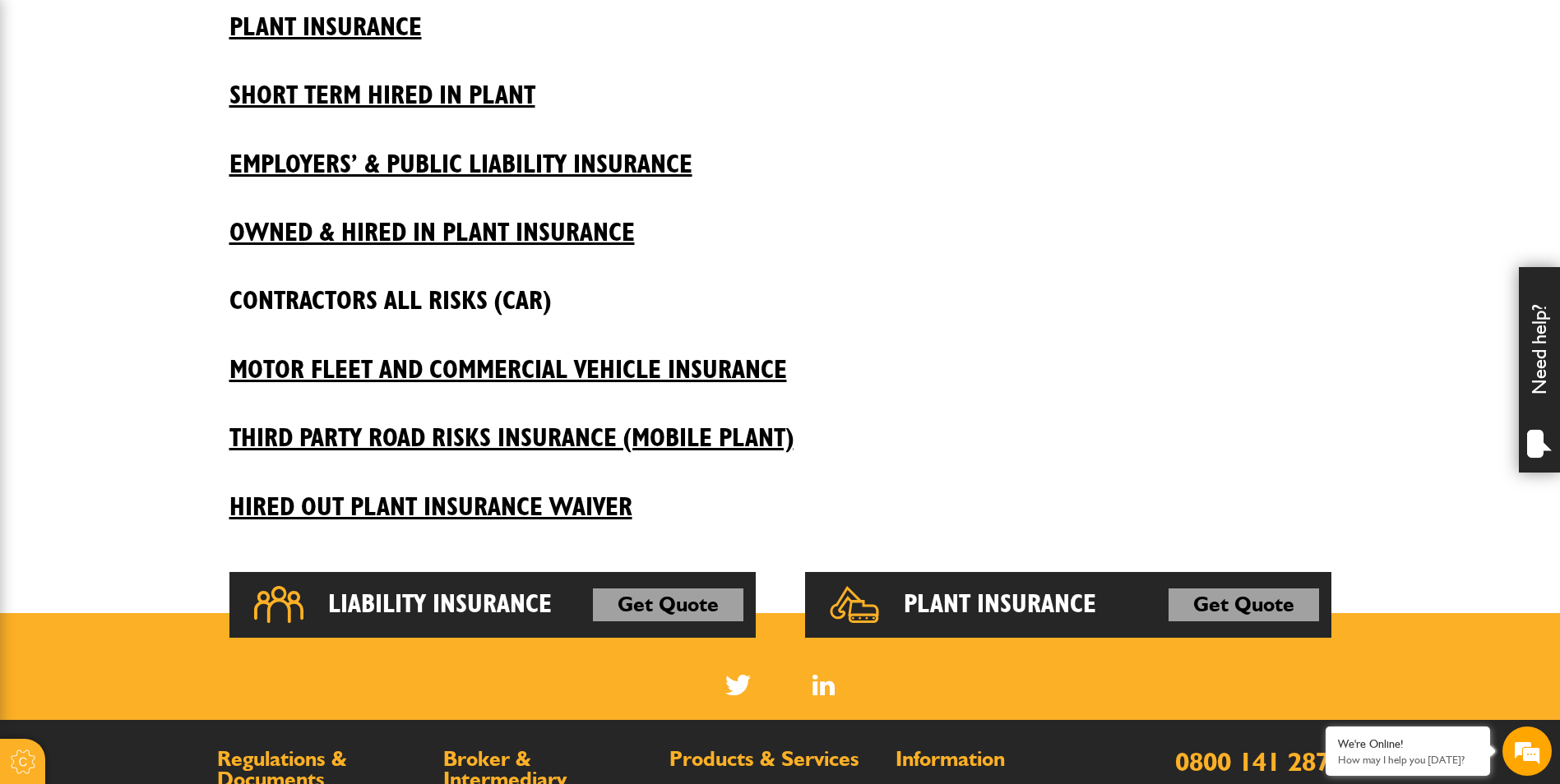
click at [473, 294] on h2 "Contractors All Risks (CAR)" at bounding box center [780, 289] width 1101 height 56
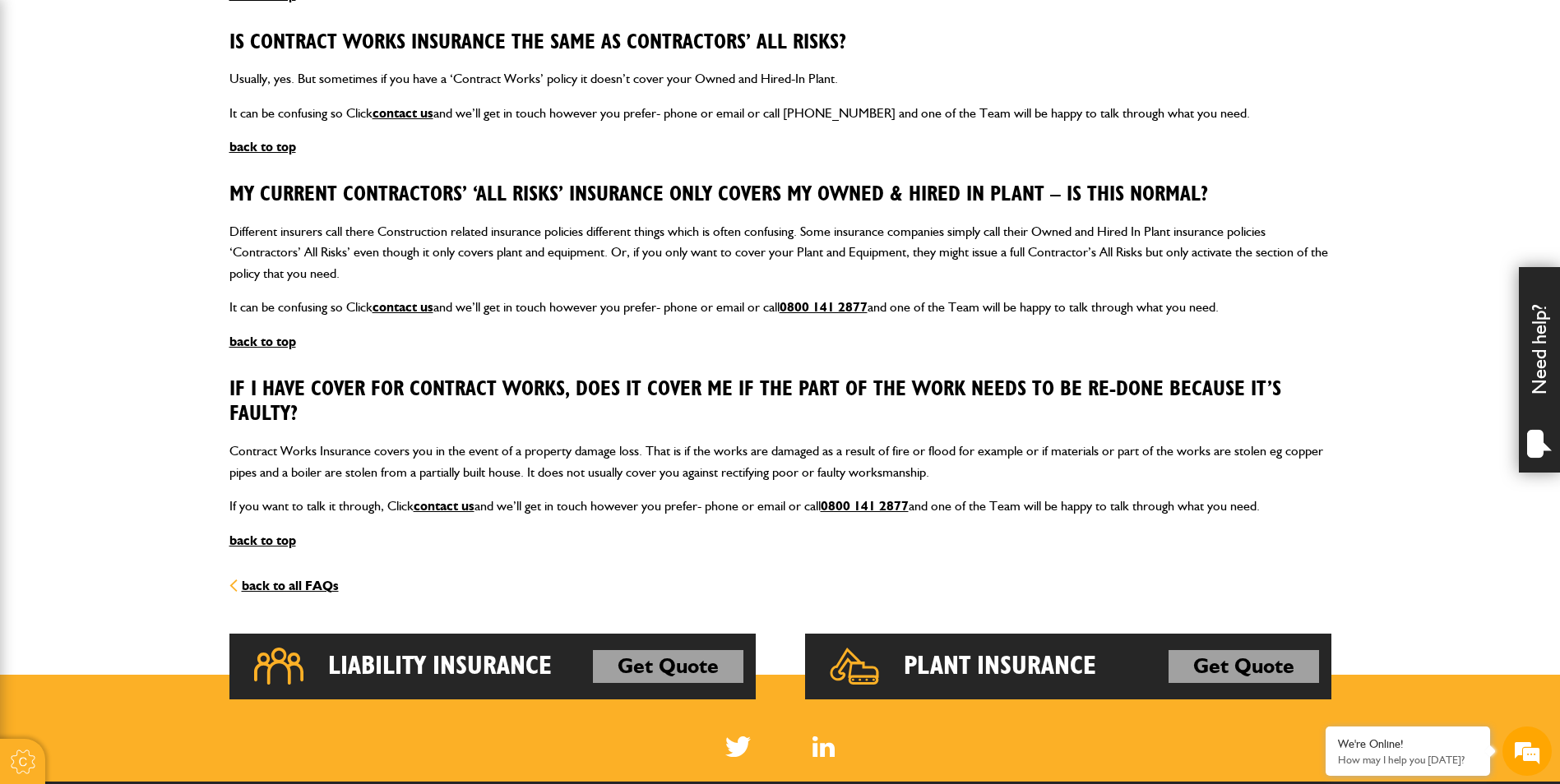
scroll to position [904, 0]
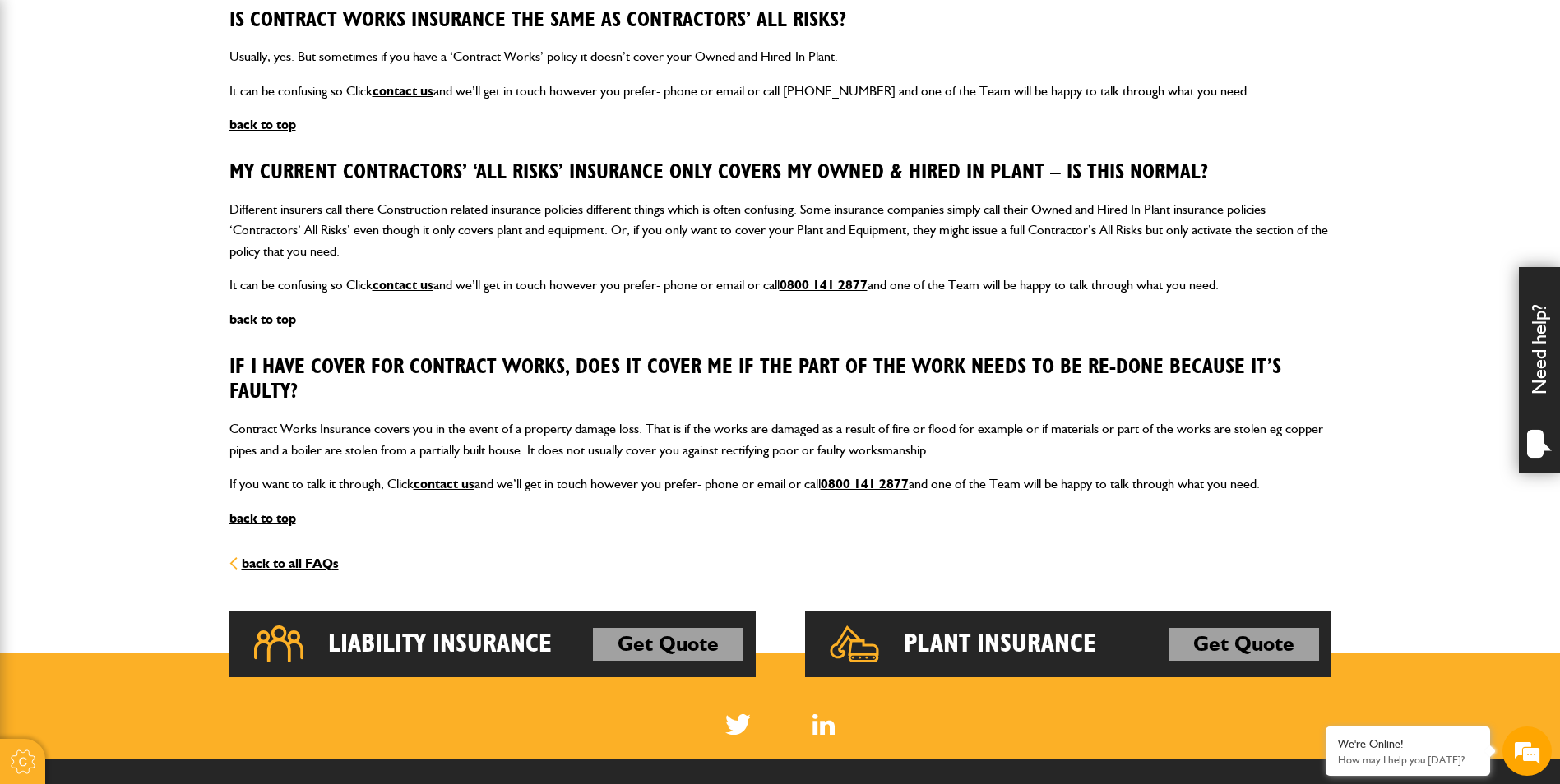
drag, startPoint x: 282, startPoint y: 561, endPoint x: 301, endPoint y: 554, distance: 20.2
click at [282, 561] on link "back to all FAQs" at bounding box center [284, 564] width 110 height 16
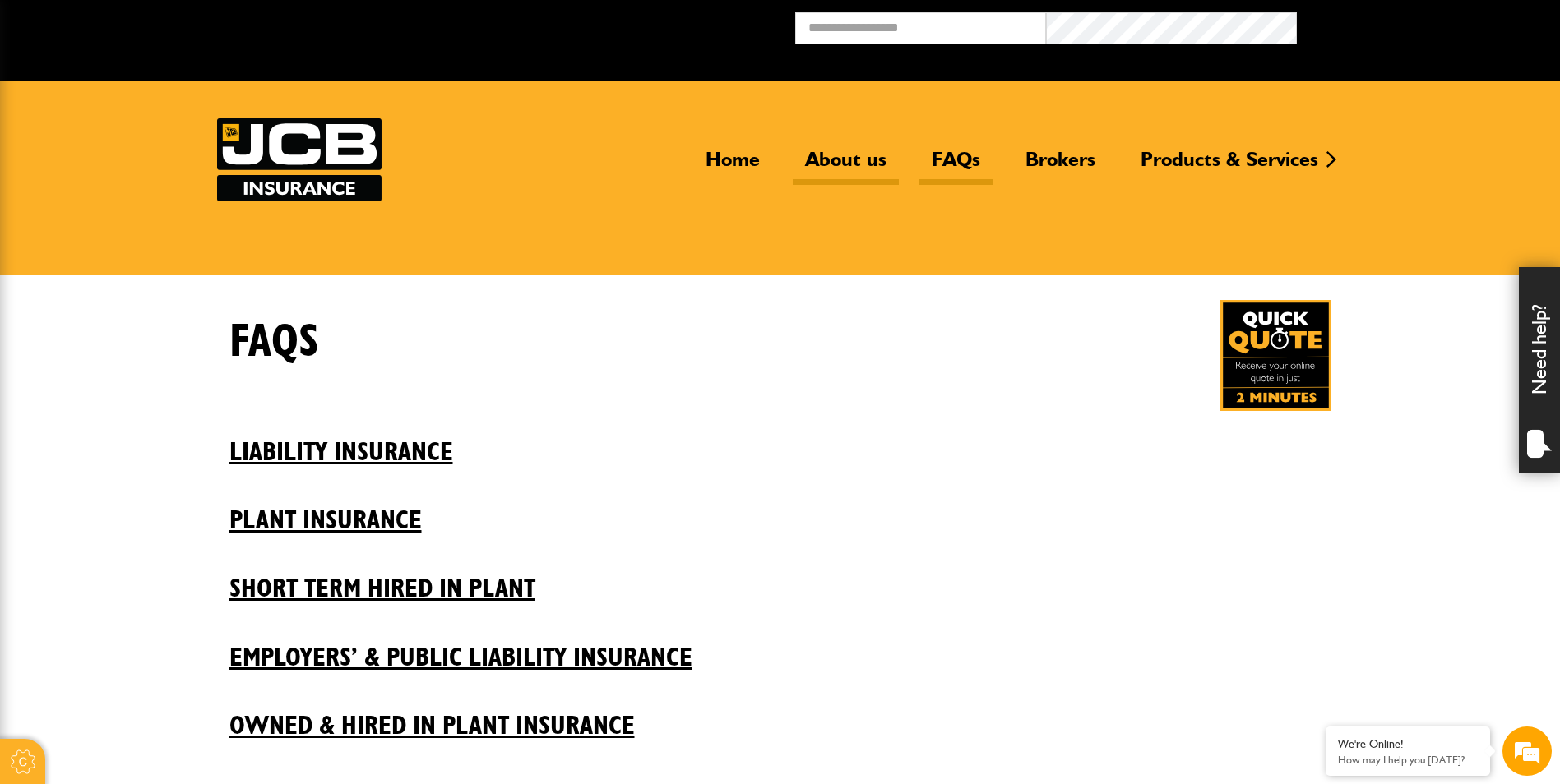
click at [820, 159] on link "About us" at bounding box center [845, 166] width 106 height 38
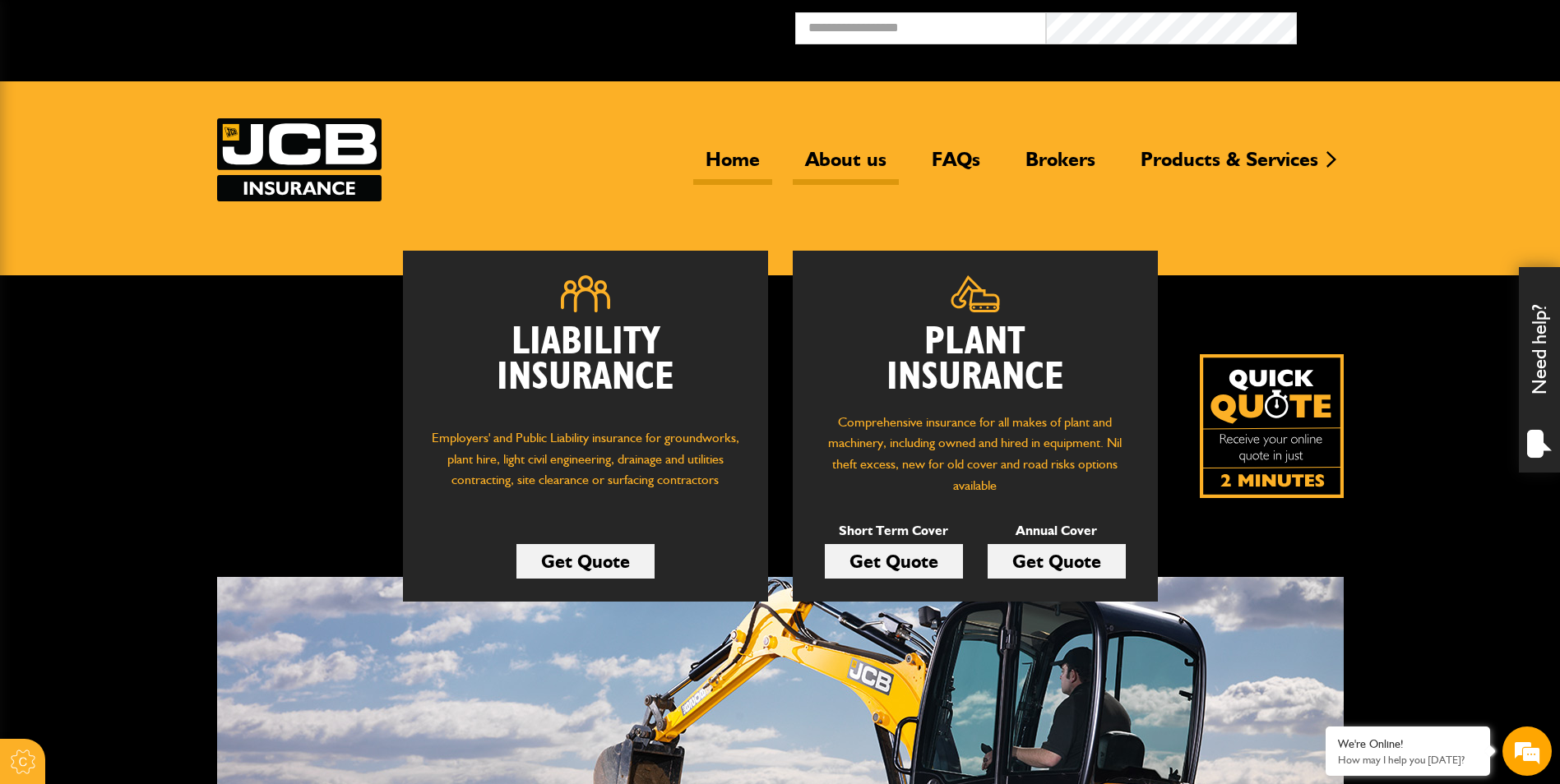
click at [837, 157] on link "About us" at bounding box center [845, 166] width 106 height 38
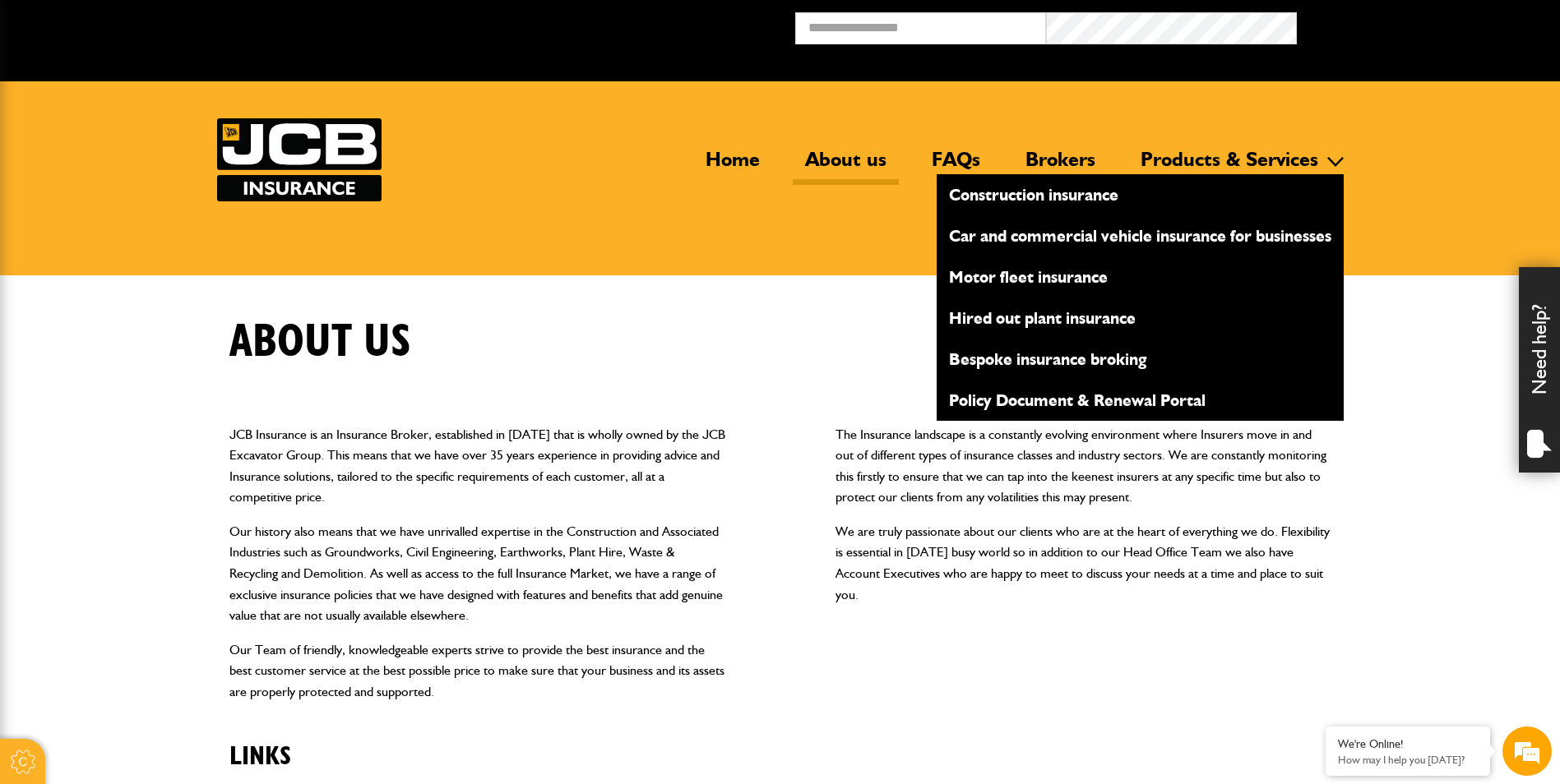
click at [1115, 405] on link "Policy Document & Renewal Portal" at bounding box center [1139, 400] width 407 height 28
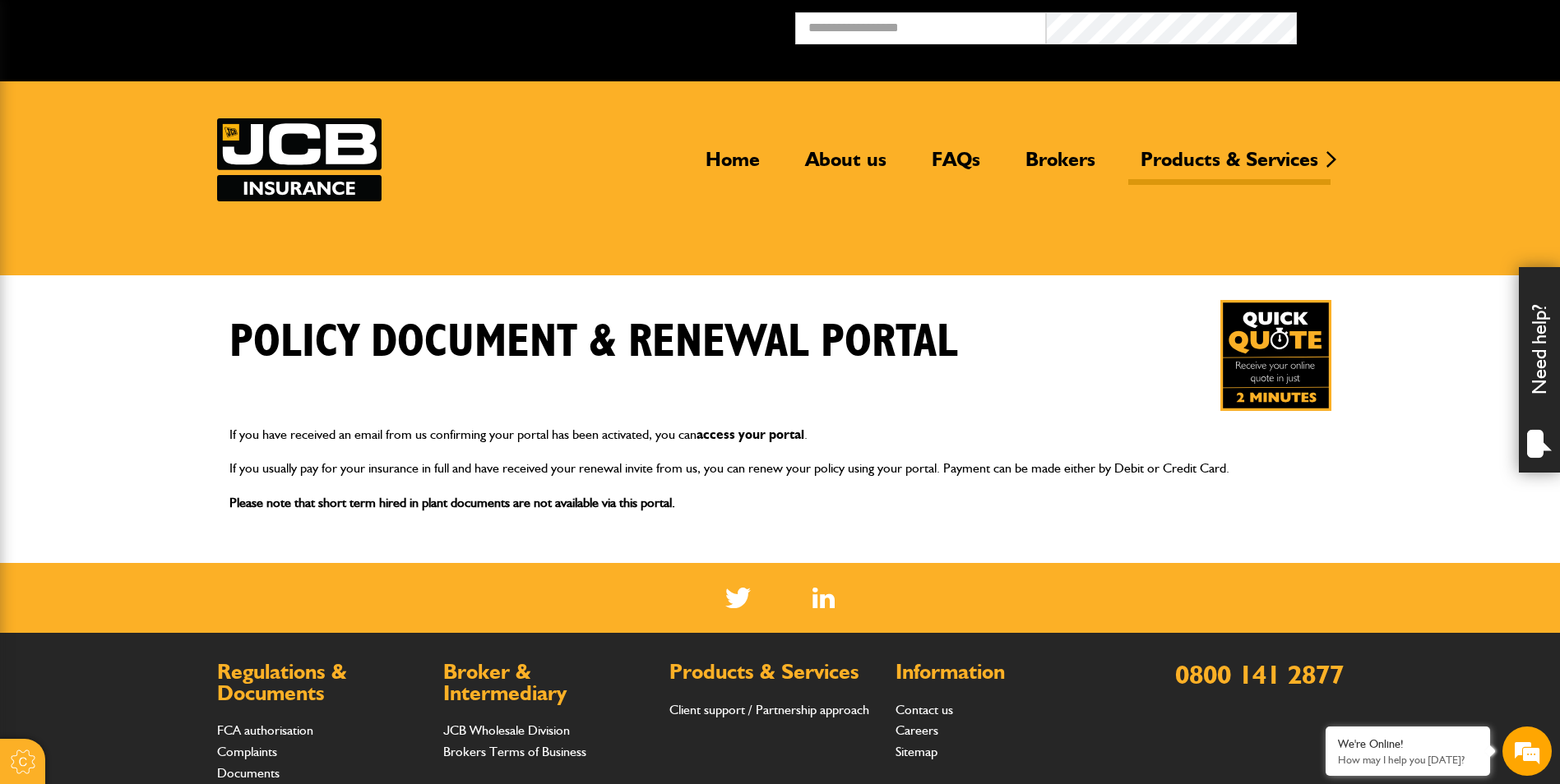
click at [727, 431] on link "access your portal" at bounding box center [750, 435] width 108 height 16
